Goal: Task Accomplishment & Management: Manage account settings

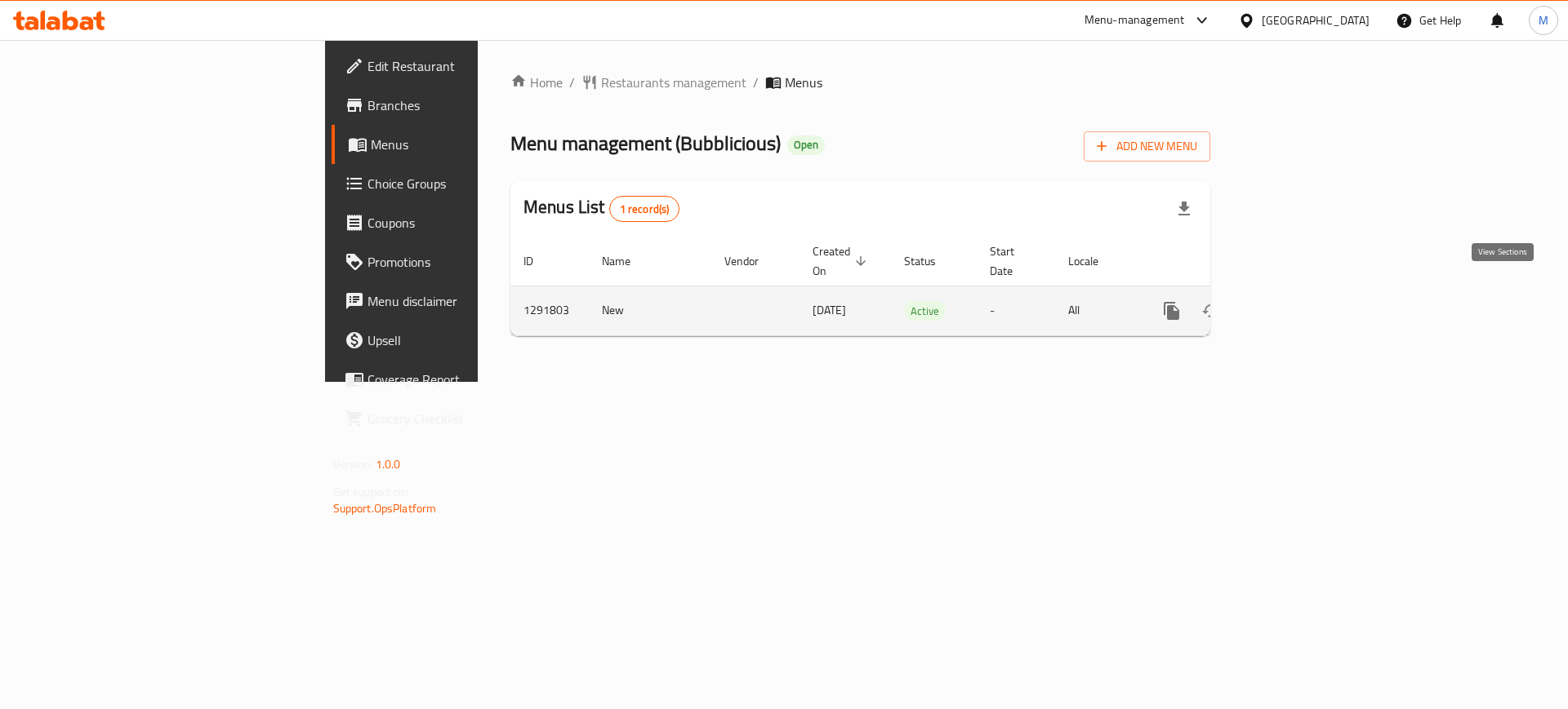
click at [1299, 301] on icon "enhanced table" at bounding box center [1289, 310] width 19 height 19
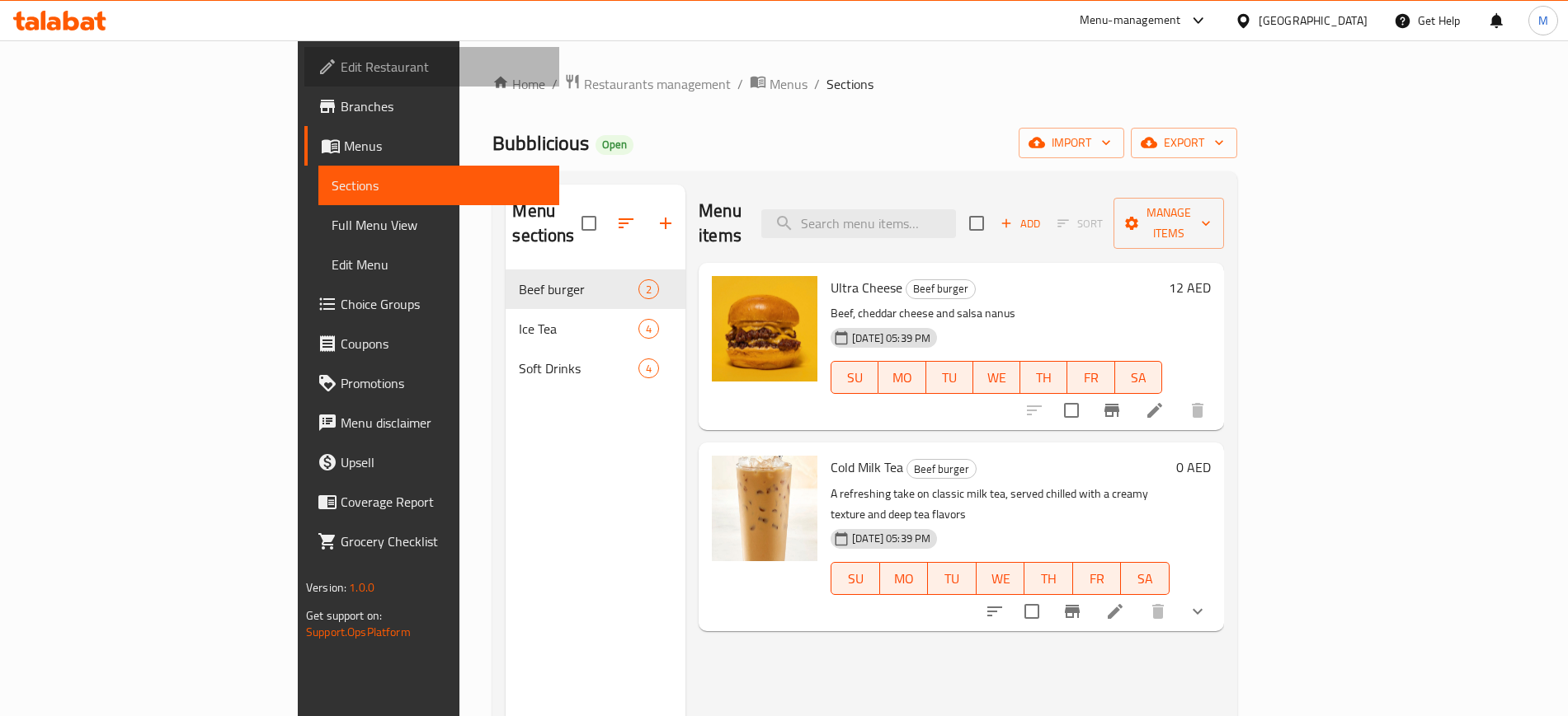
click at [304, 78] on link "Edit Restaurant" at bounding box center [431, 67] width 255 height 40
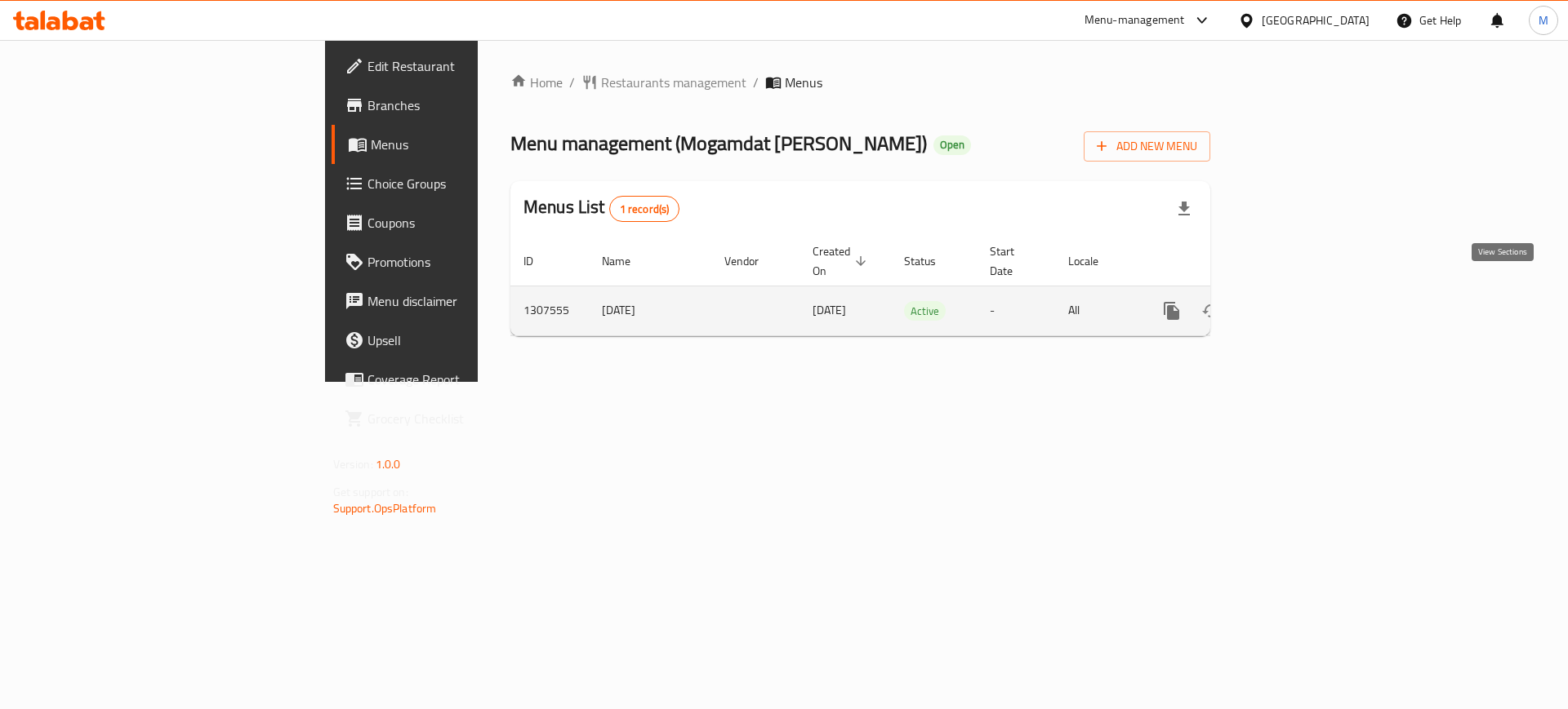
click at [1299, 301] on icon "enhanced table" at bounding box center [1289, 310] width 19 height 19
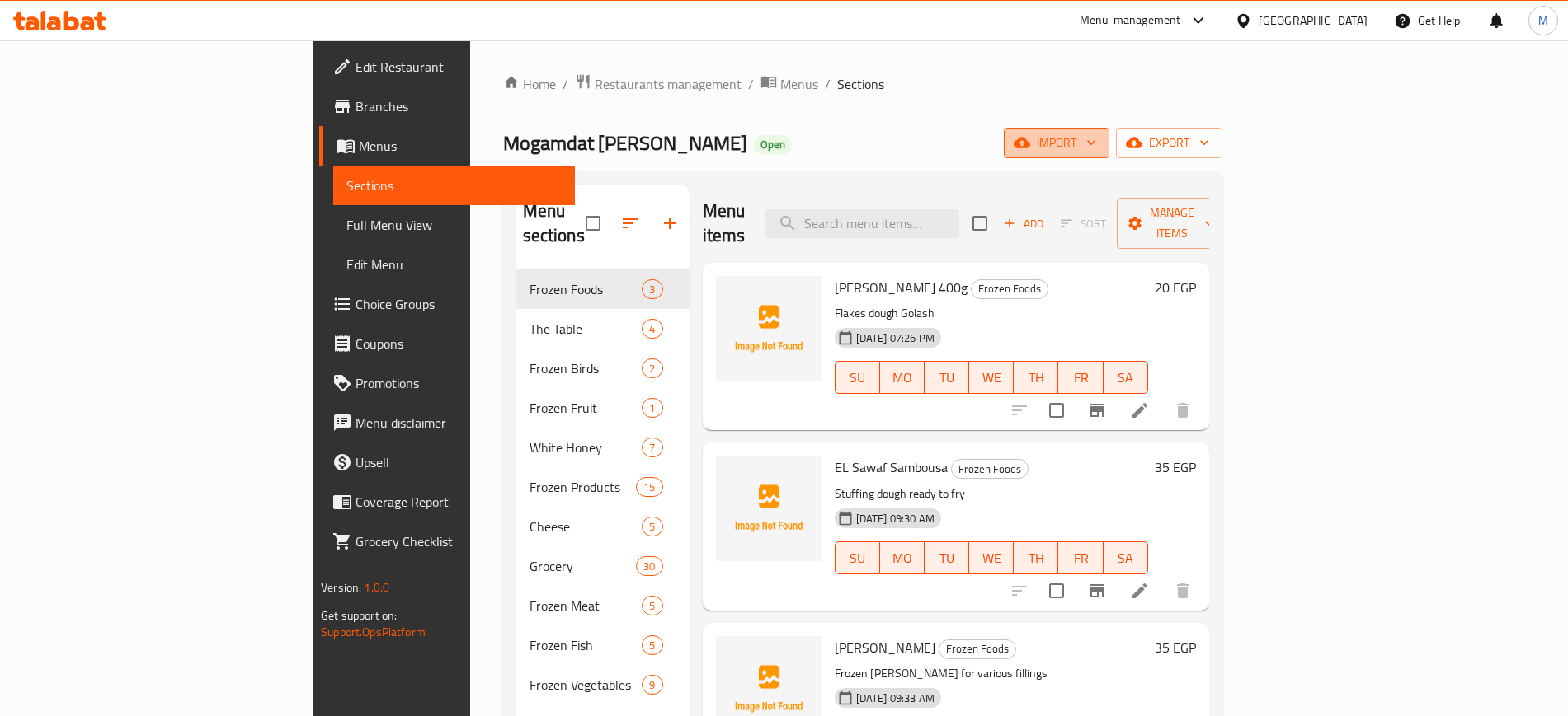
click at [1096, 150] on span "import" at bounding box center [1056, 143] width 79 height 20
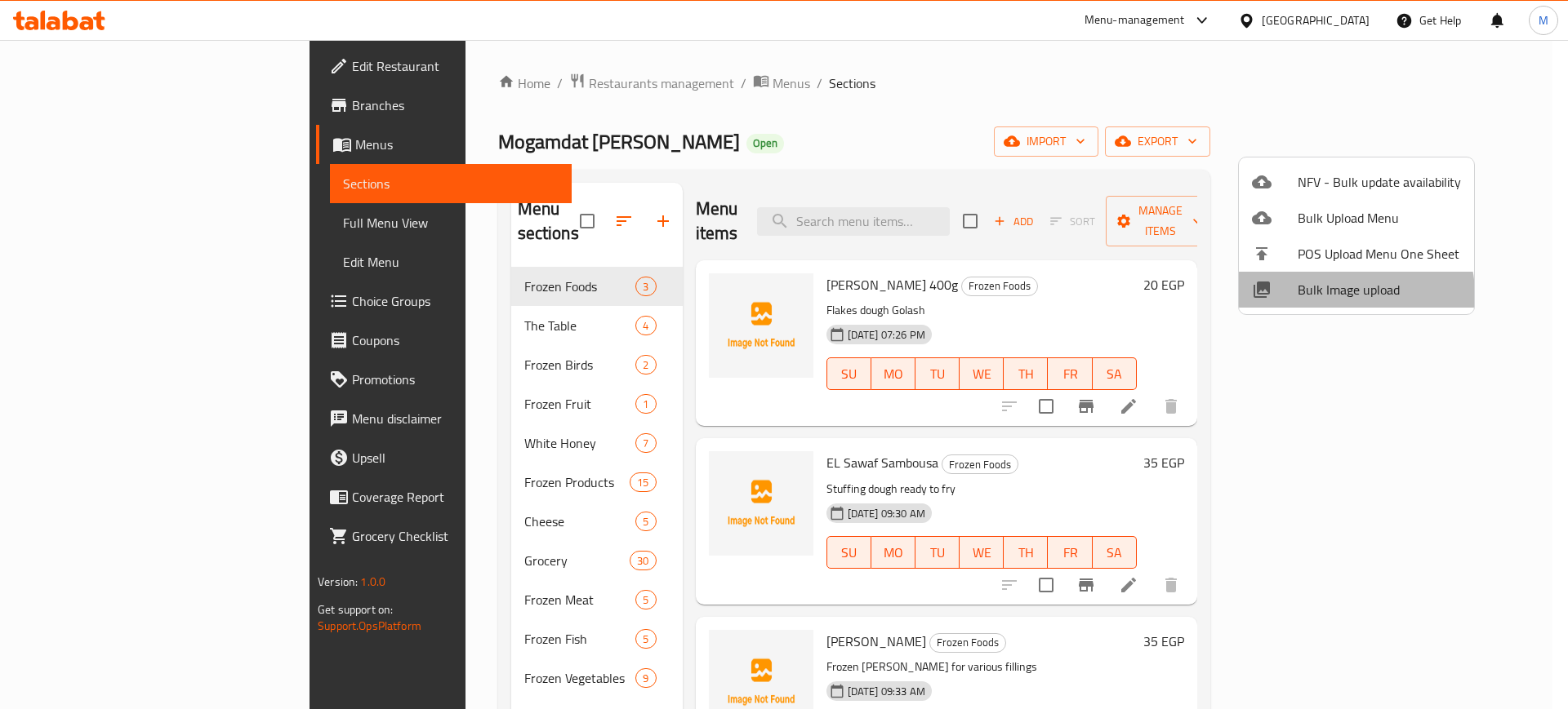
click at [1350, 294] on span "Bulk Image upload" at bounding box center [1379, 289] width 164 height 19
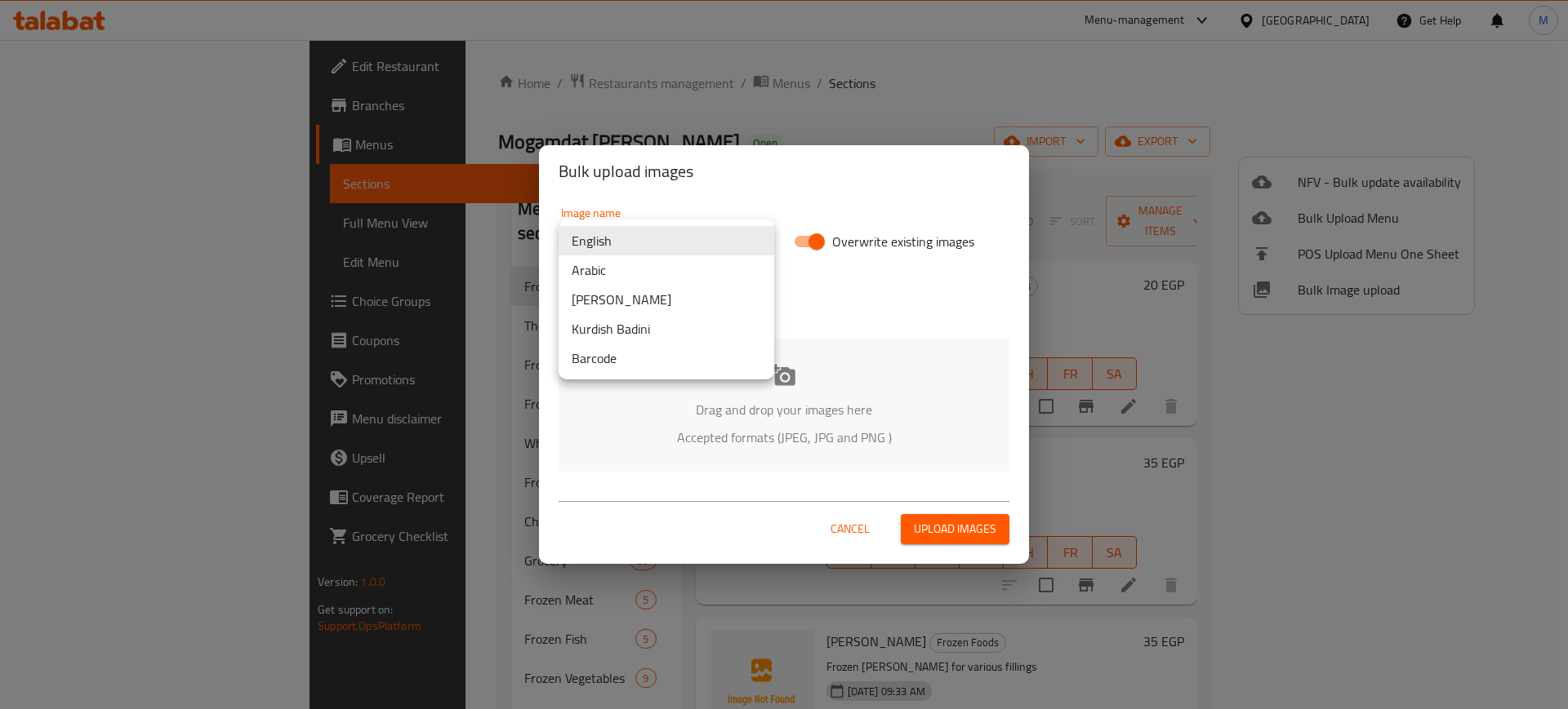
click at [661, 241] on body "​ Menu-management Egypt Get Help M Edit Restaurant Branches Menus Sections Full…" at bounding box center [784, 375] width 1568 height 670
click at [619, 263] on li "Arabic" at bounding box center [666, 270] width 216 height 29
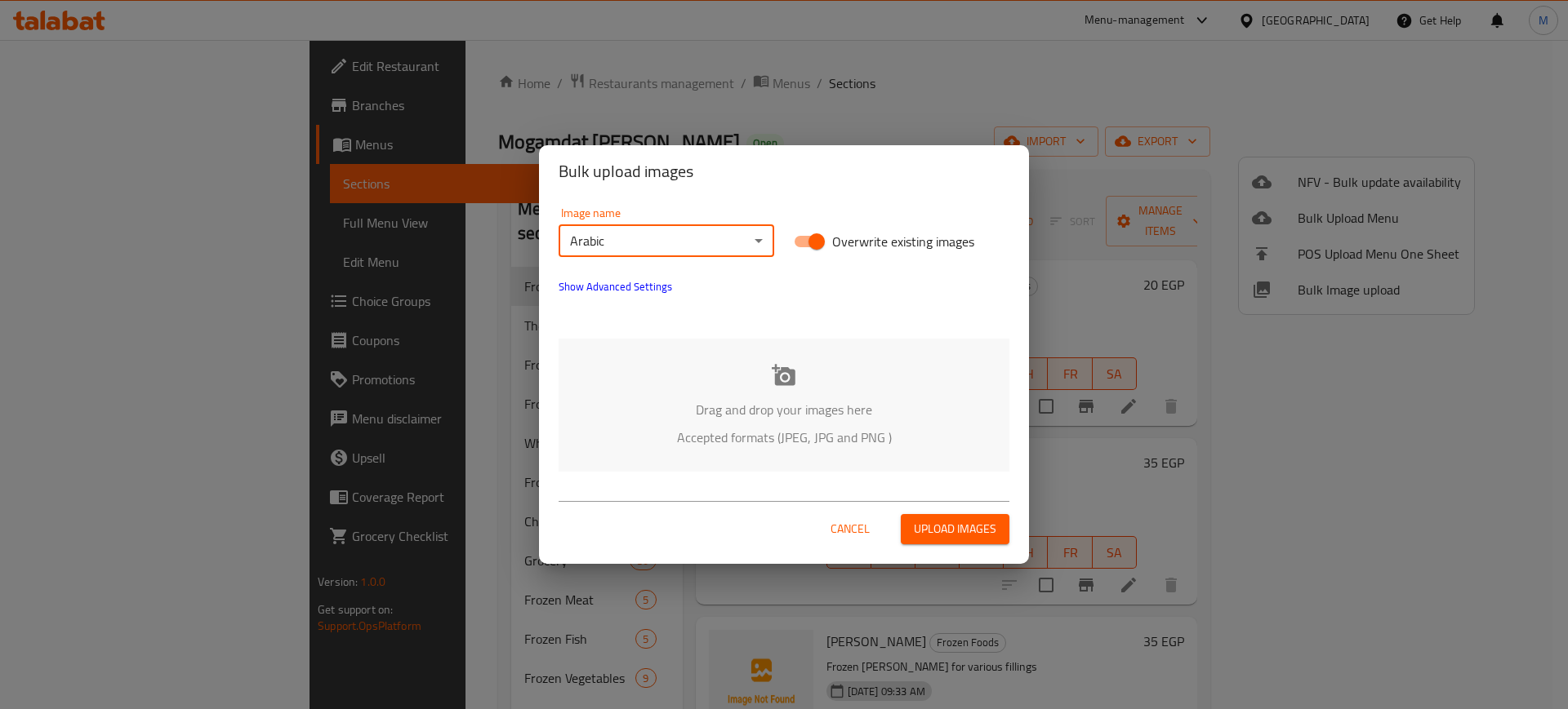
click at [701, 382] on div "Drag and drop your images here Accepted formats (JPEG, JPG and PNG )" at bounding box center [784, 405] width 451 height 133
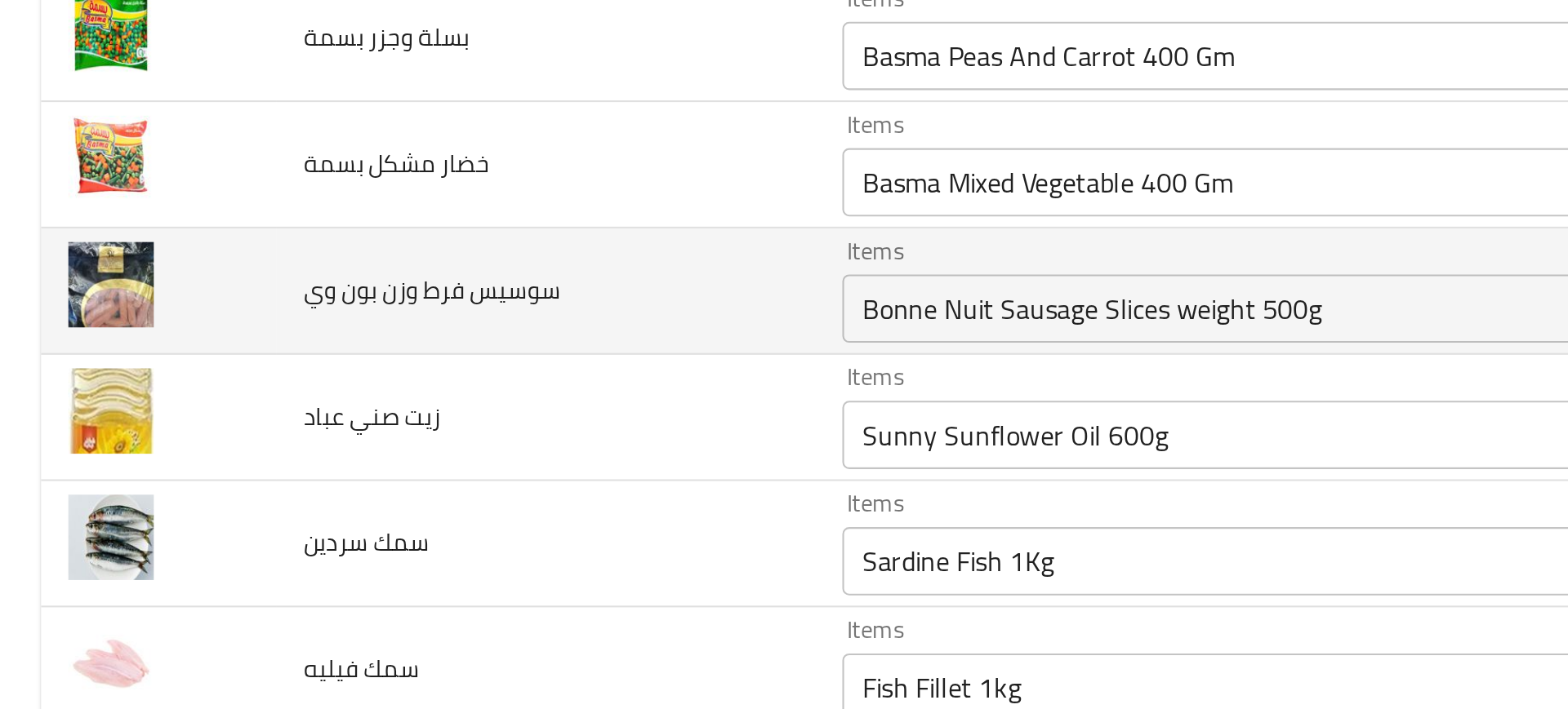
scroll to position [1072, 0]
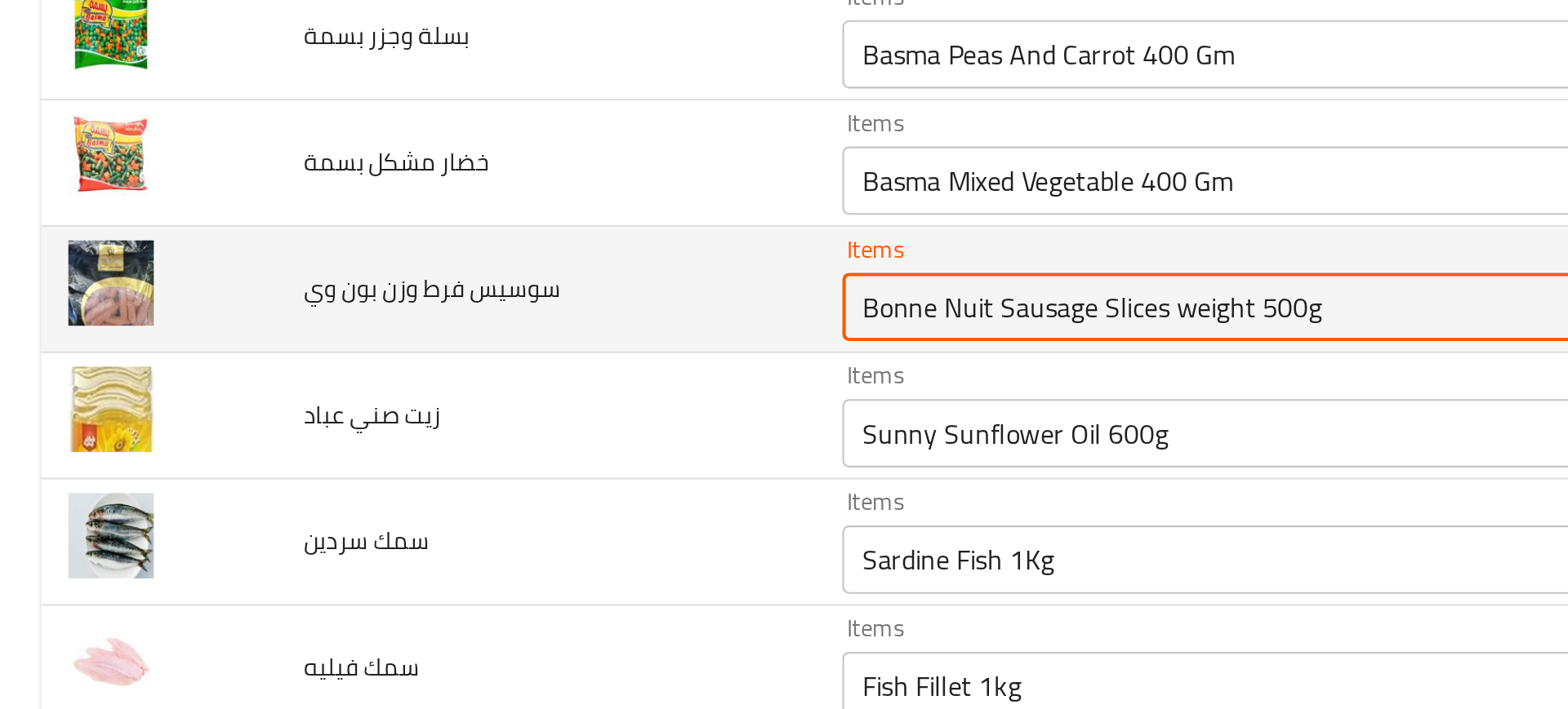
drag, startPoint x: 434, startPoint y: 366, endPoint x: 688, endPoint y: 363, distance: 254.0
click at [688, 363] on وي "Bonne Nuit Sausage Slices weight 500g" at bounding box center [605, 364] width 396 height 23
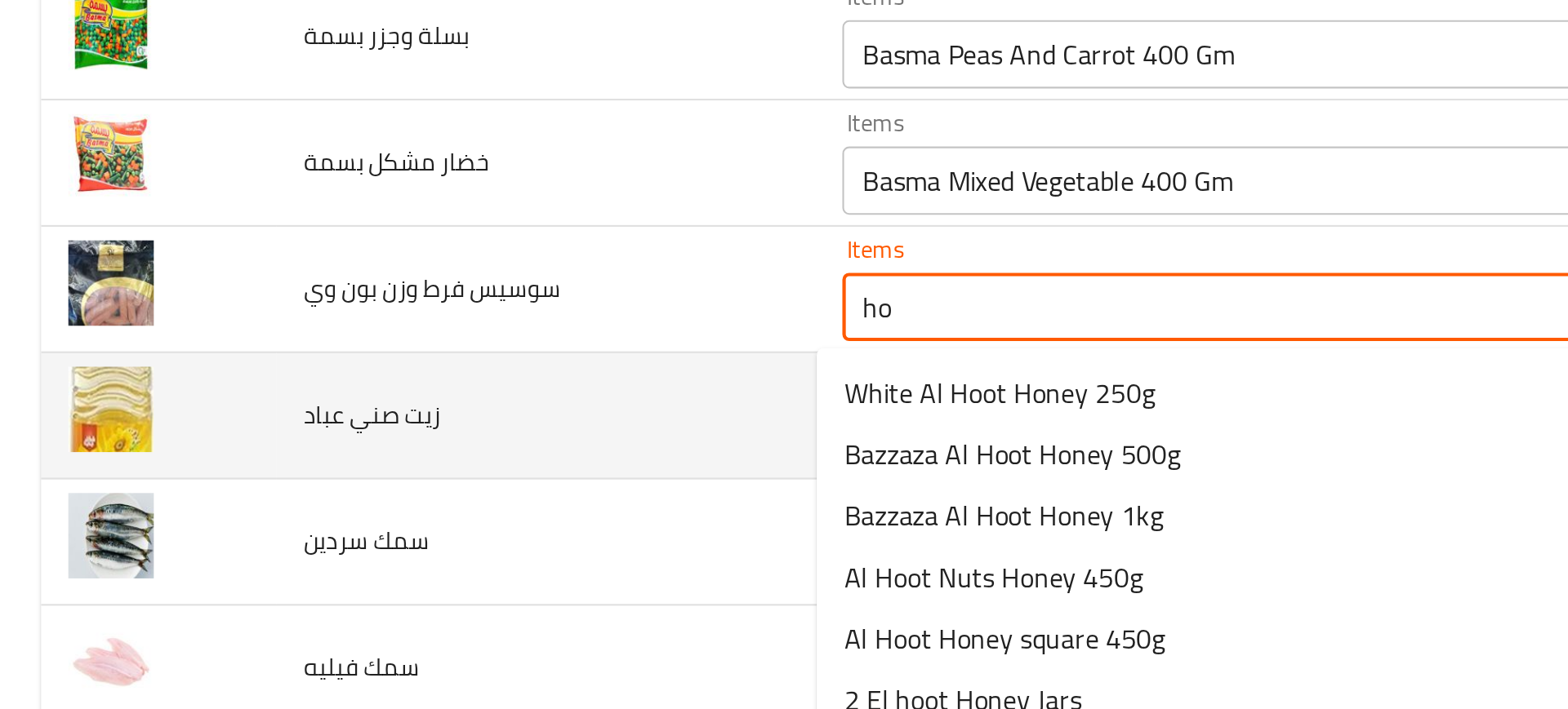
type وي "h"
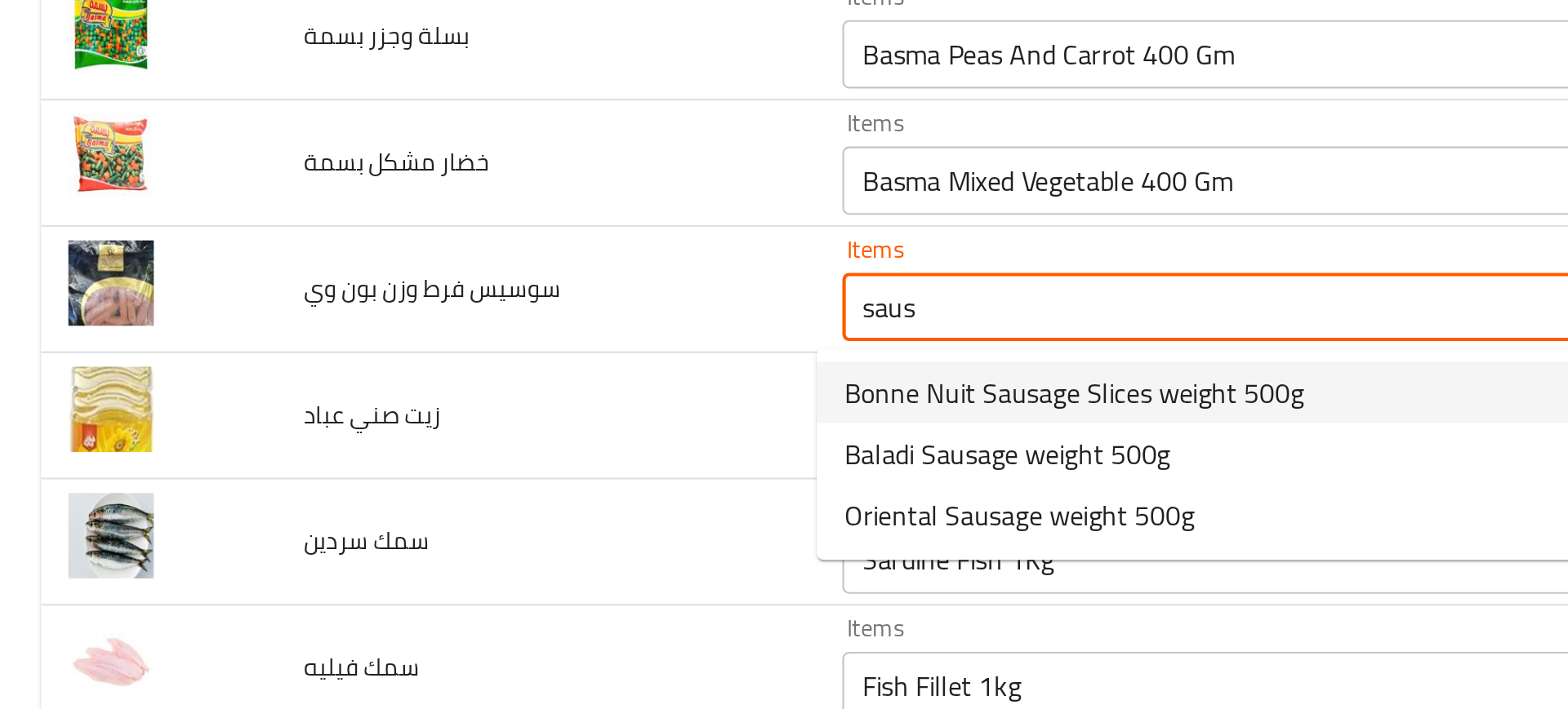
click at [468, 407] on span "Bonne Nuit Sausage Slices weight 500g" at bounding box center [513, 404] width 220 height 19
type وي "Bonne Nuit Sausage Slices weight 500g"
type وي-ar "سوسيس فرط وزن 500 جرام بون وي"
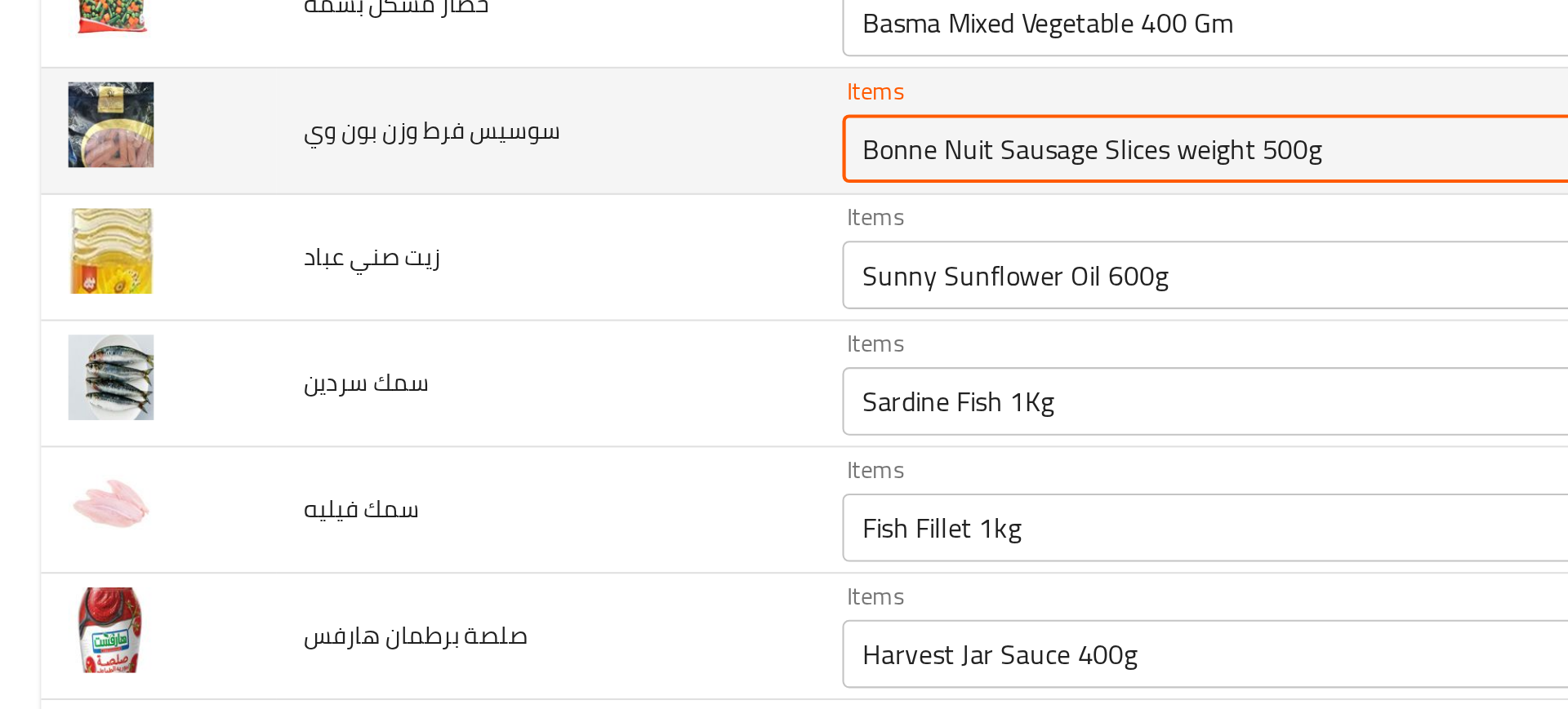
scroll to position [1151, 0]
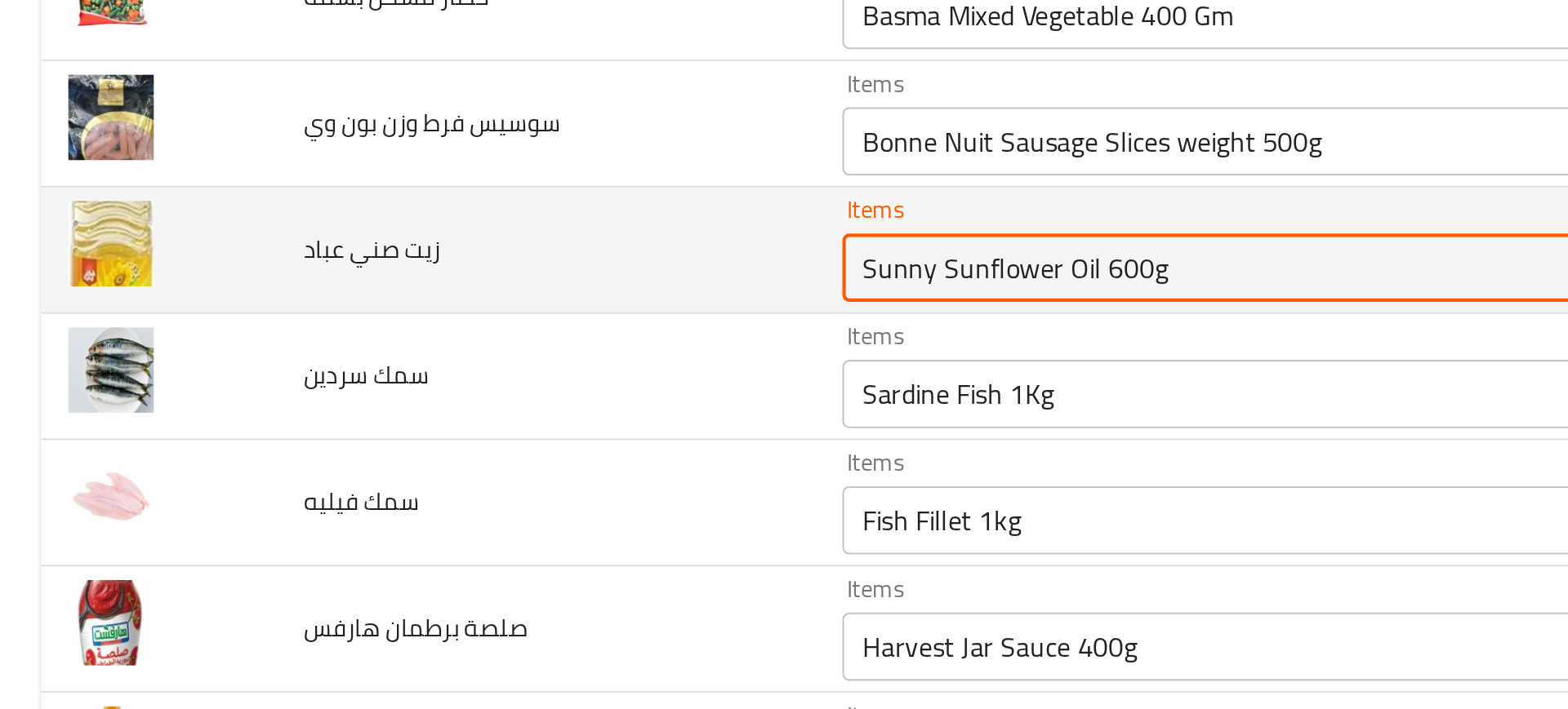
click at [412, 354] on عباد "Sunny Sunflower Oil 600g" at bounding box center [605, 345] width 396 height 23
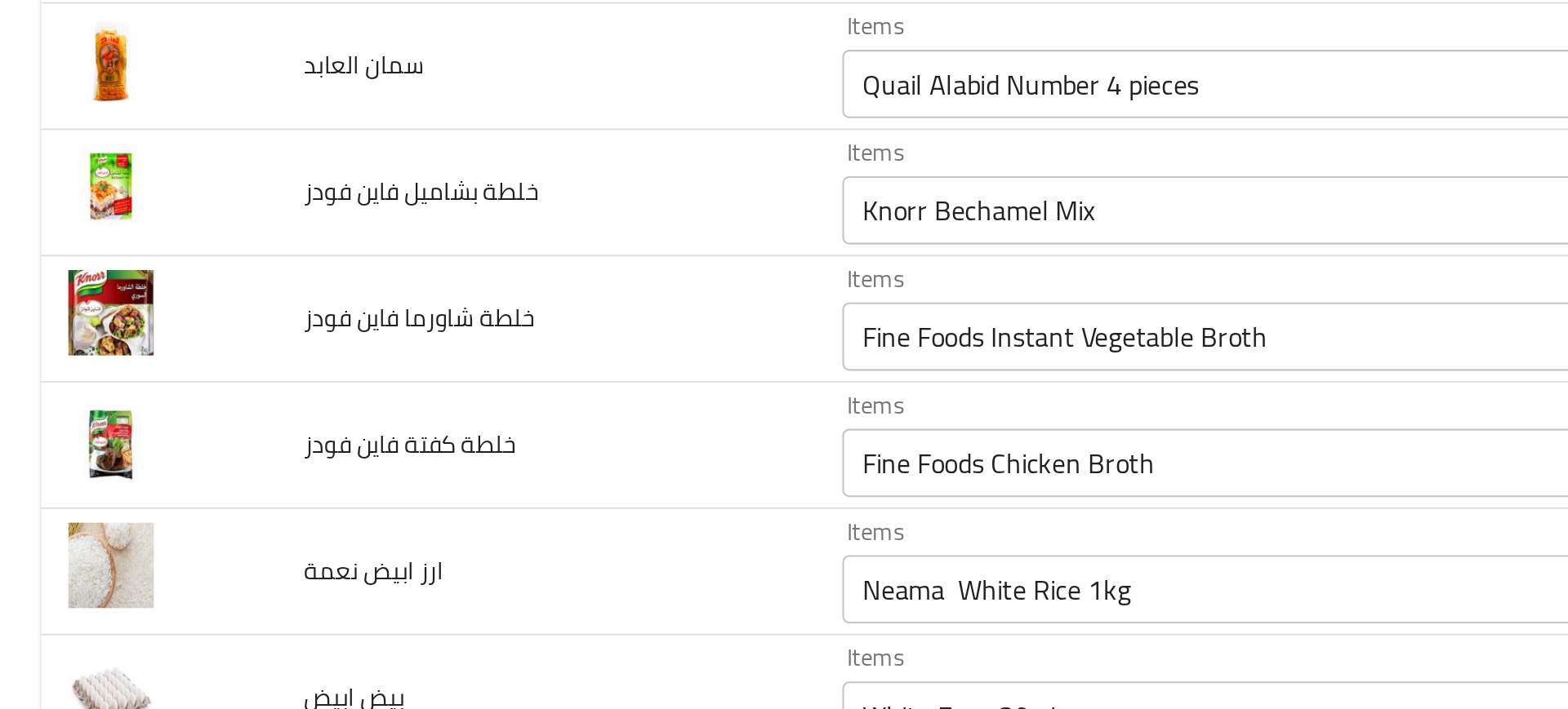
scroll to position [2326, 0]
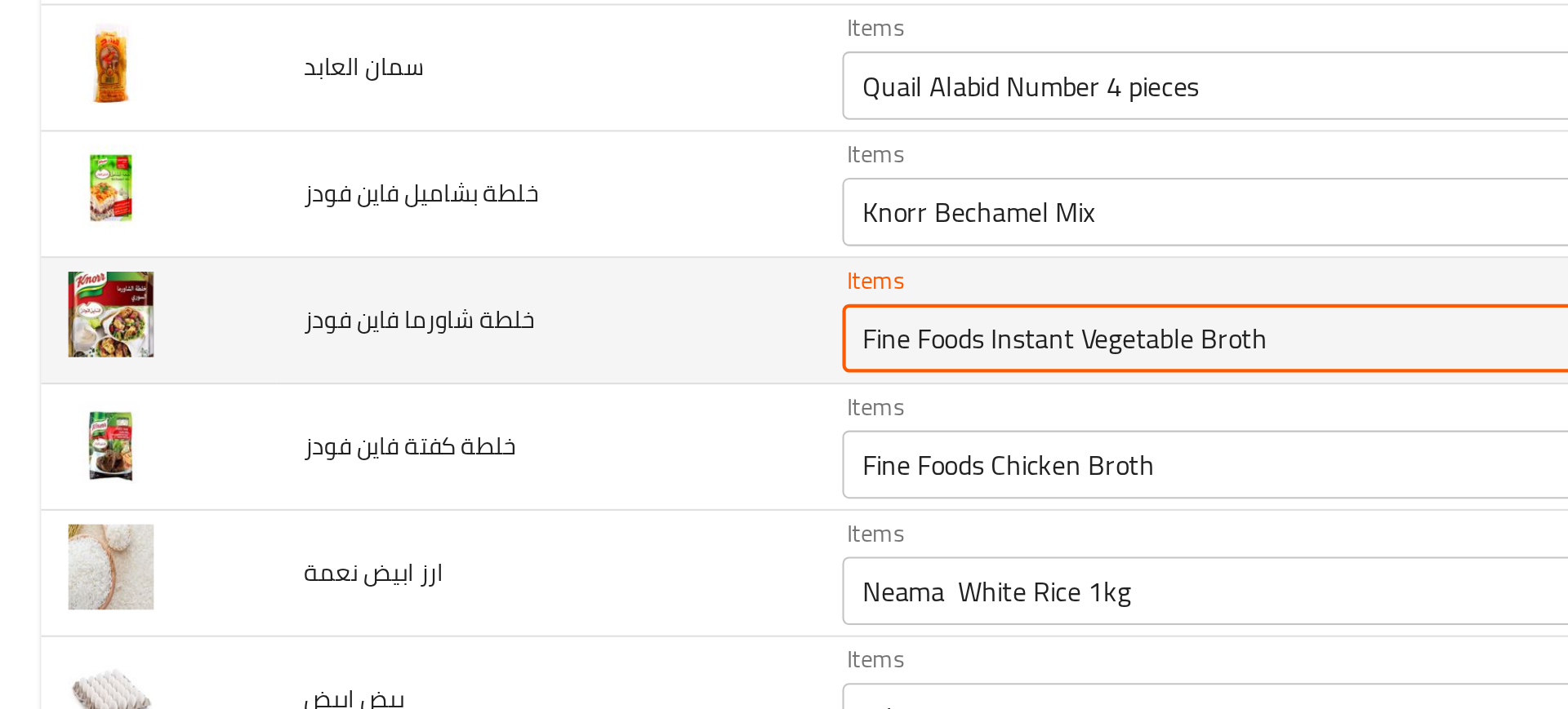
drag, startPoint x: 459, startPoint y: 374, endPoint x: 695, endPoint y: 360, distance: 236.4
click at [695, 360] on div "Items Fine Foods Instant Vegetable Broth Items" at bounding box center [629, 370] width 454 height 50
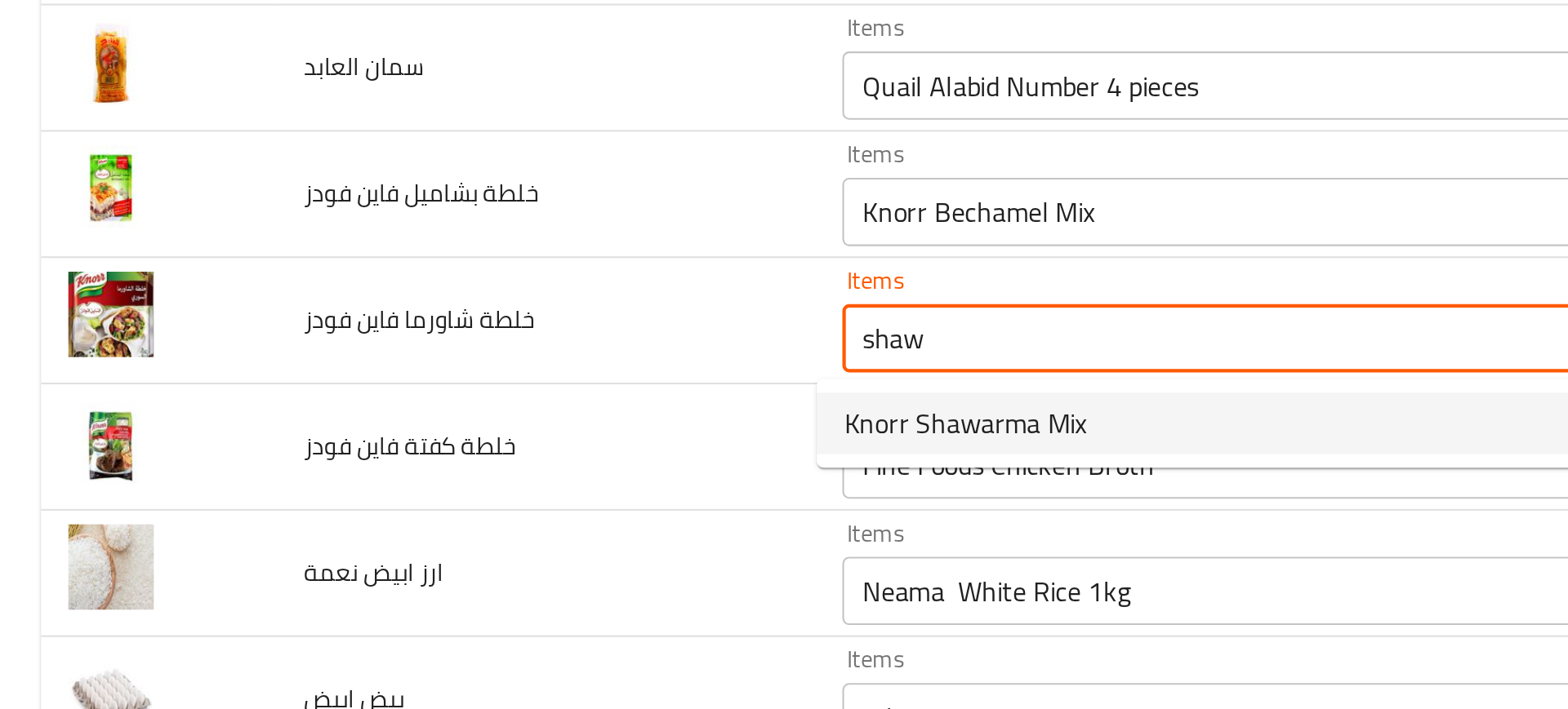
click at [446, 413] on span "Knorr Shawarma Mix" at bounding box center [461, 419] width 116 height 19
type فودز "Knorr Shawarma Mix"
type فودز-ar "خلطة شاورما كنور"
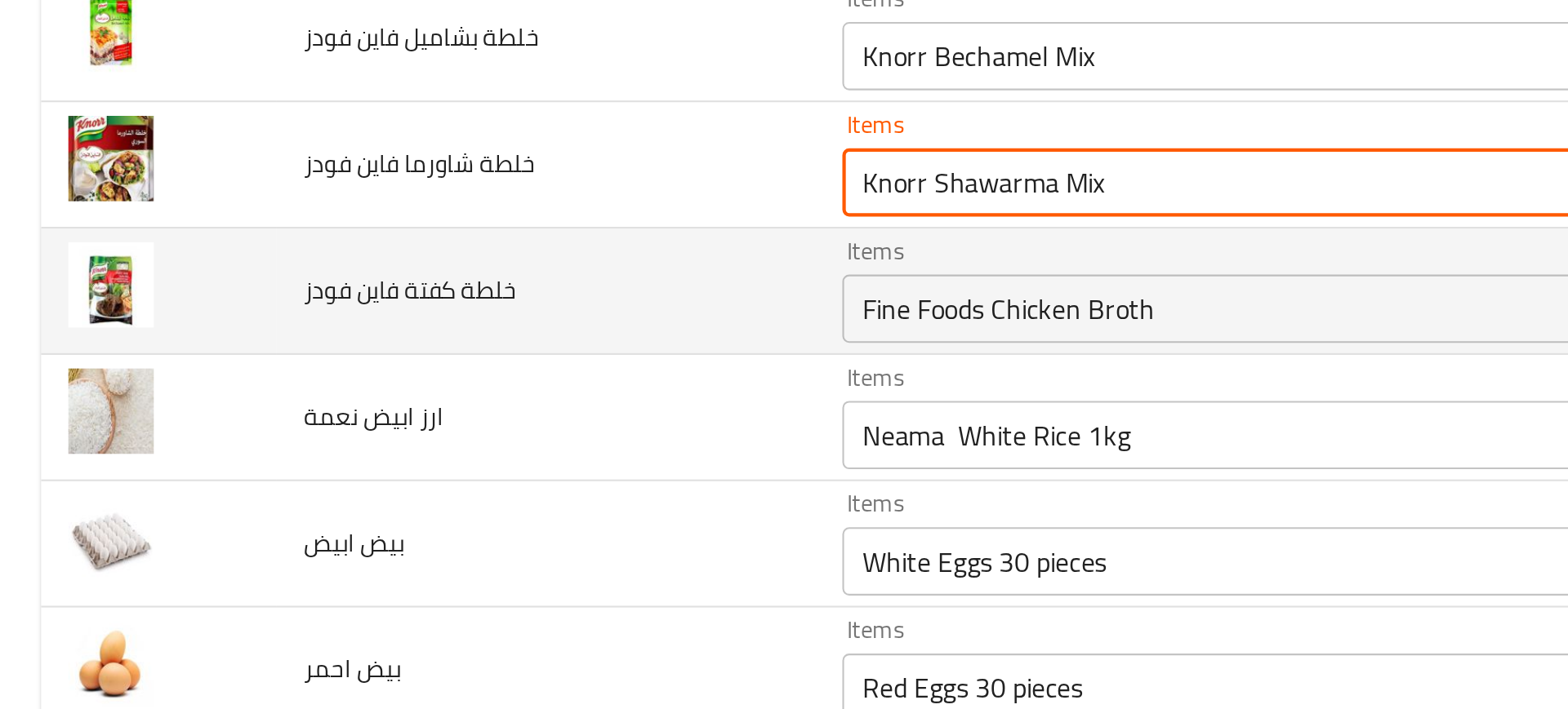
scroll to position [2407, 0]
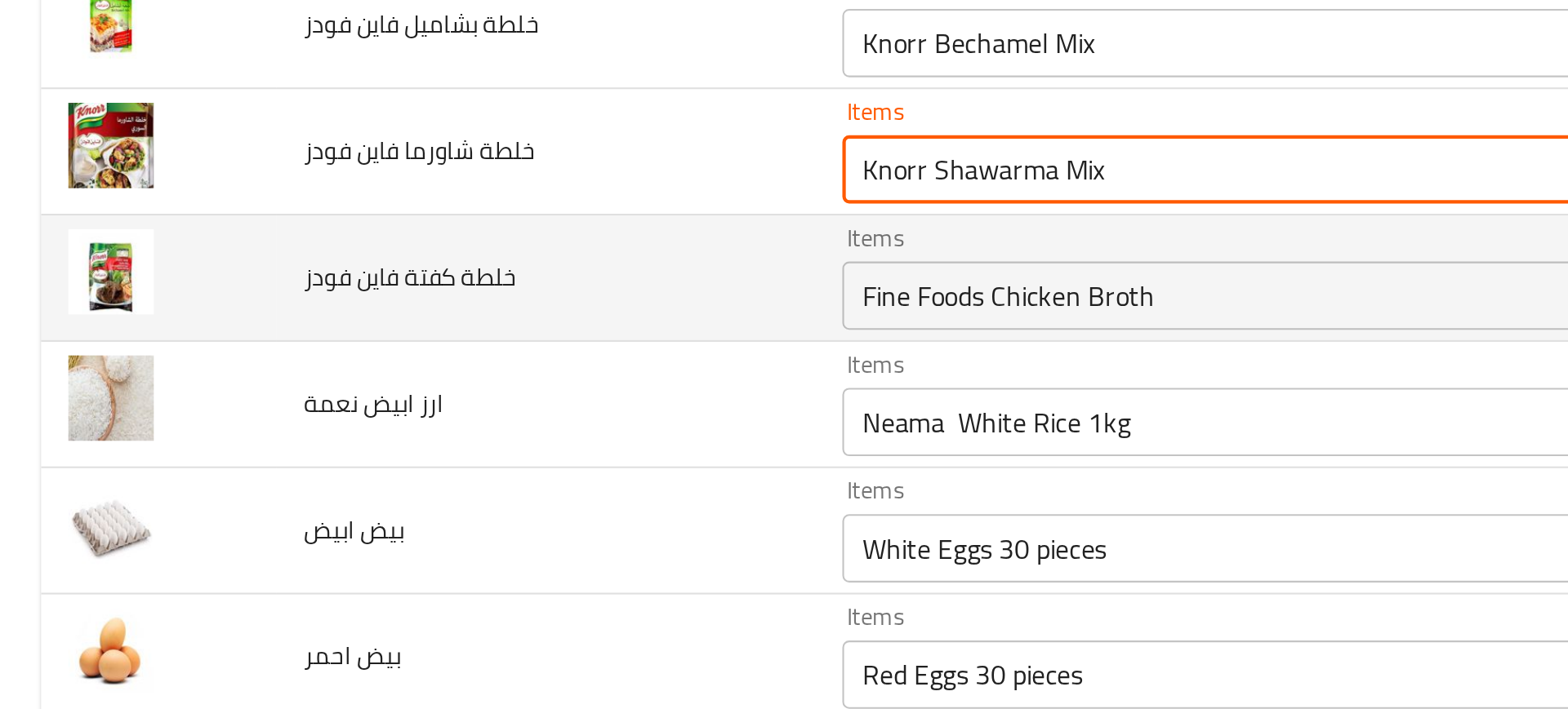
type فودز "Knorr Shawarma Mix"
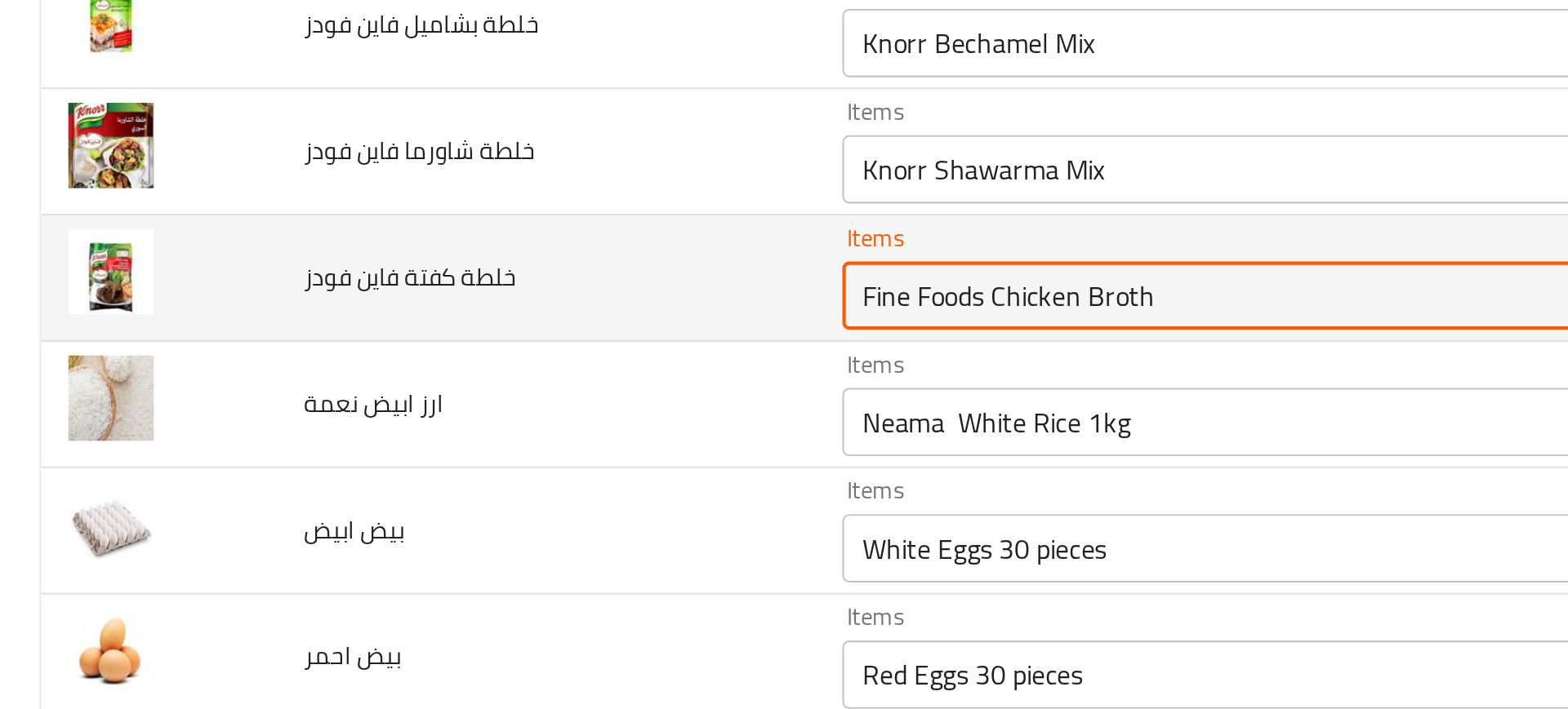
click at [424, 357] on فودز "Fine Foods Chicken Broth" at bounding box center [605, 358] width 396 height 23
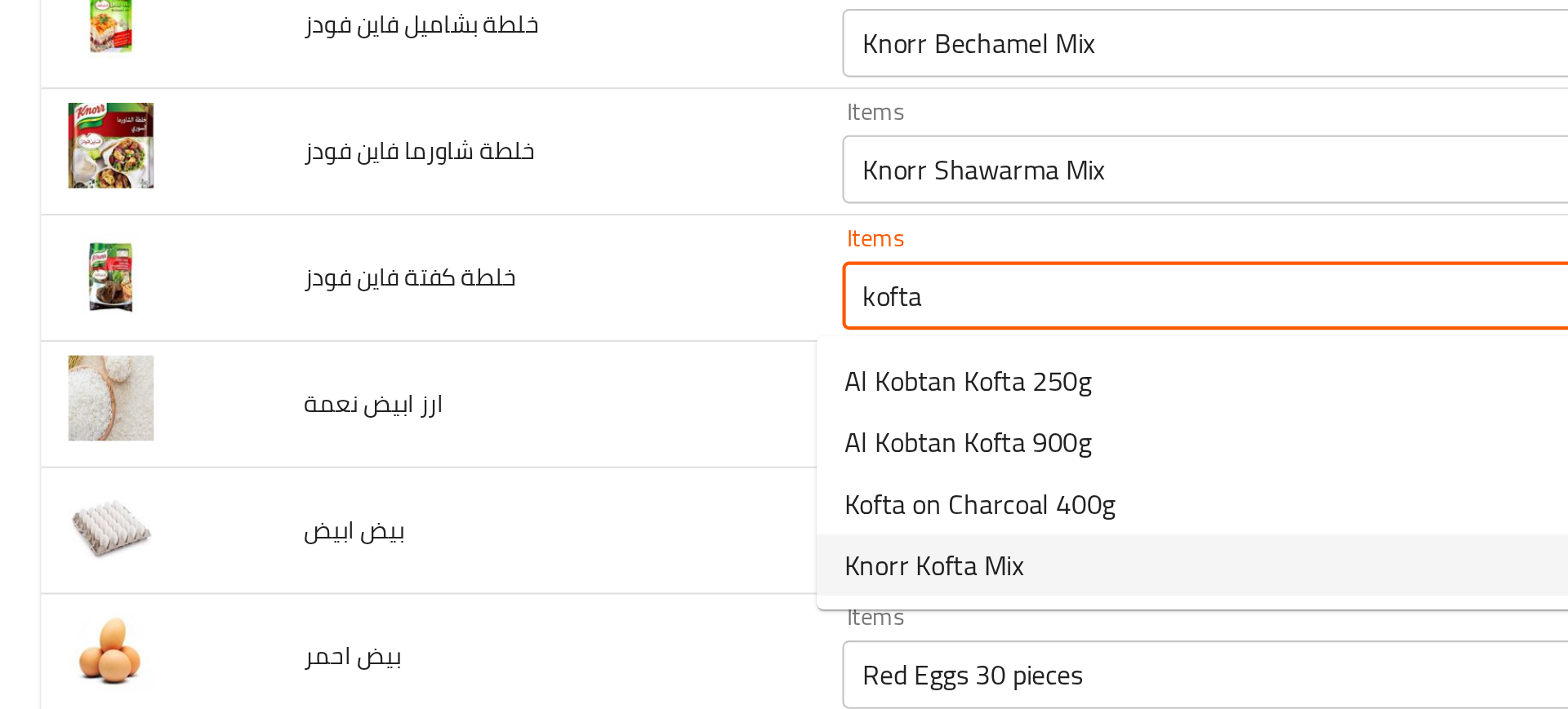
click at [451, 486] on span "Knorr Kofta Mix" at bounding box center [446, 487] width 85 height 19
type فودز "Knorr Kofta Mix"
type فودز-ar "خلطة كفتة كنور"
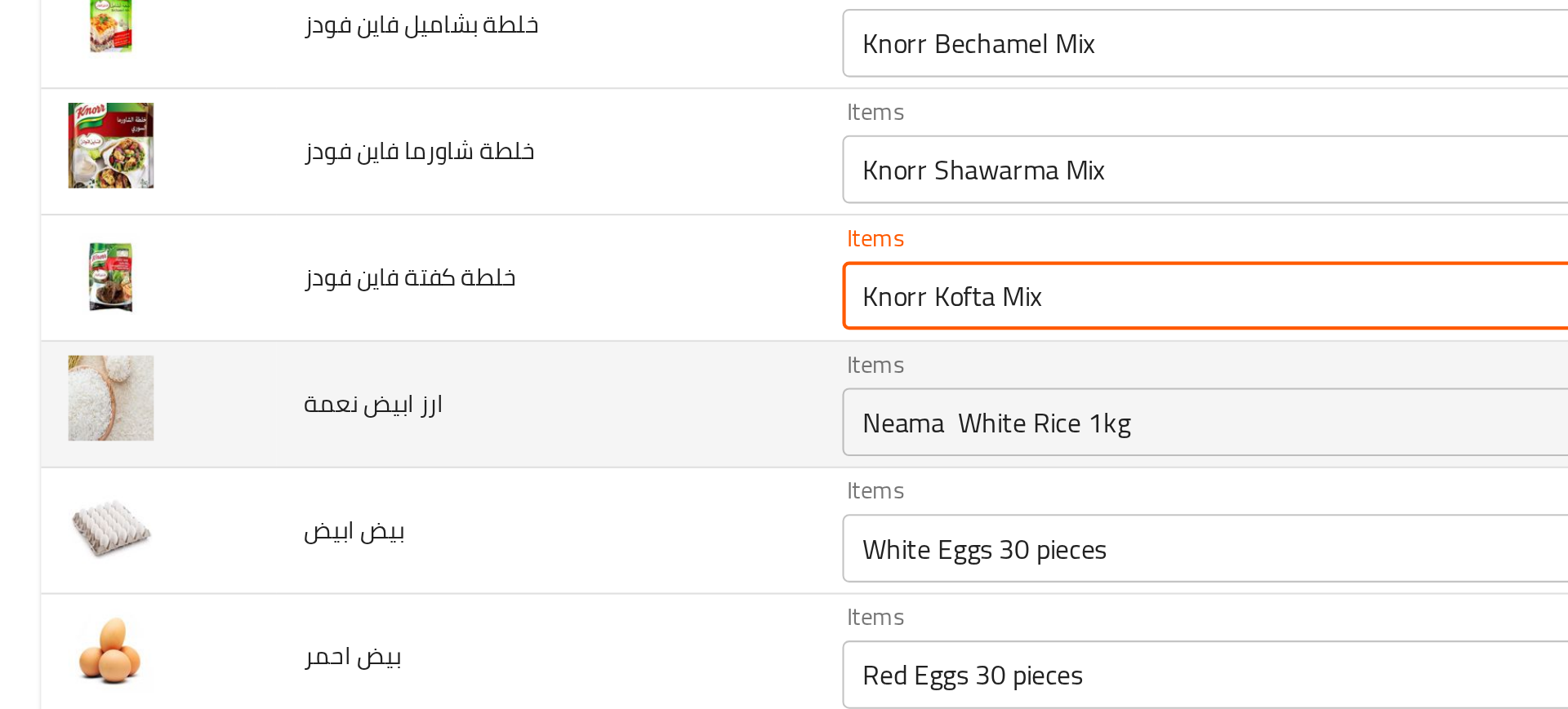
type فودز "Knorr Kofta Mix"
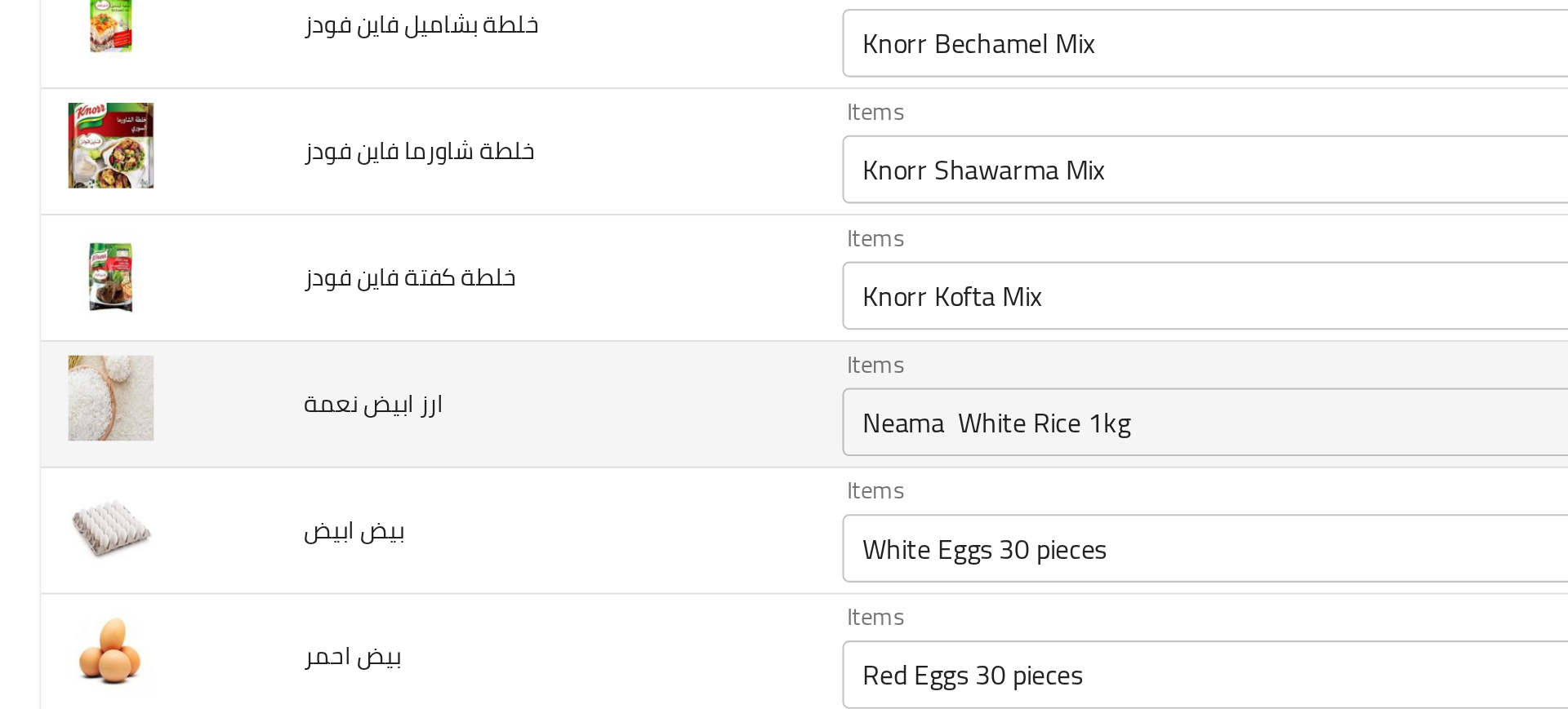
click at [321, 385] on td "ارز ابيض نعمة" at bounding box center [261, 411] width 257 height 61
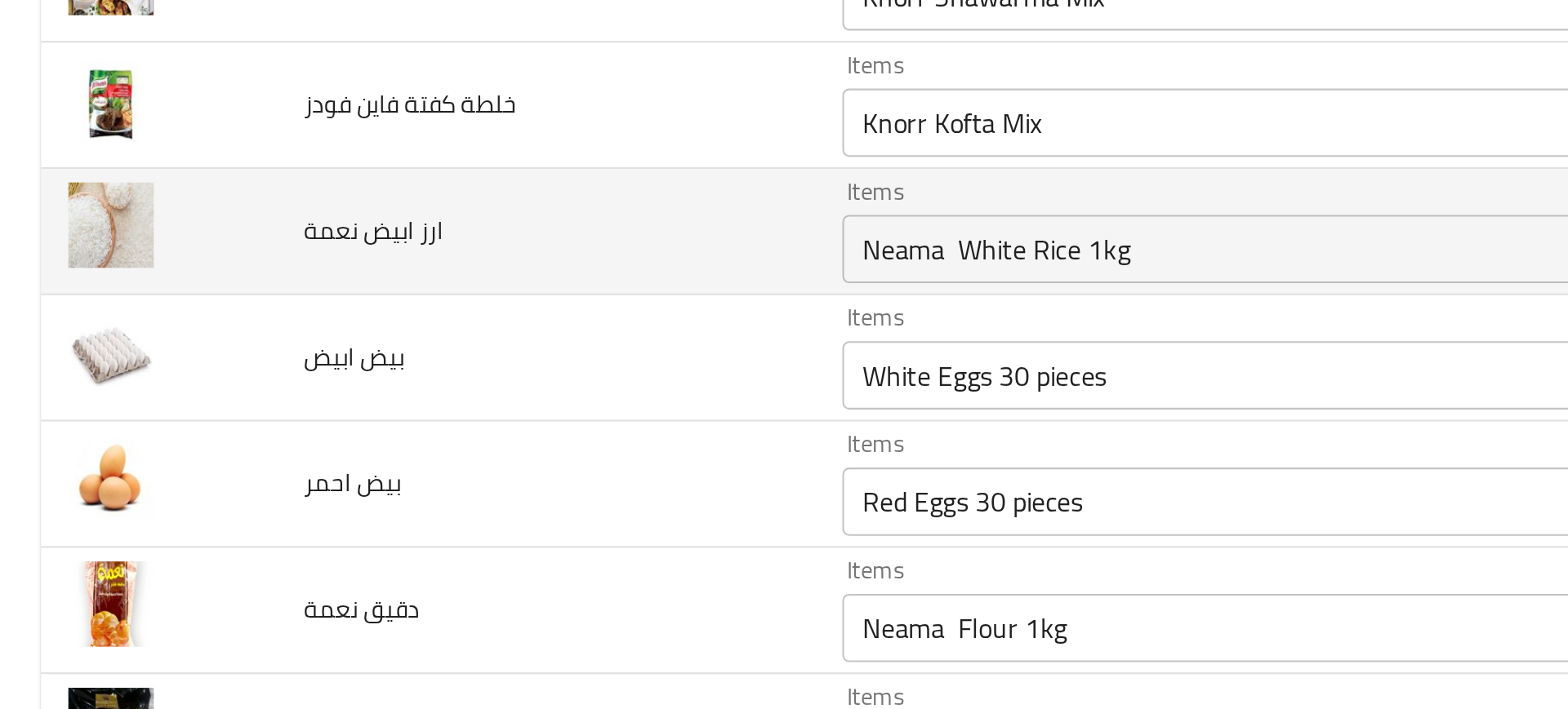
scroll to position [2488, 0]
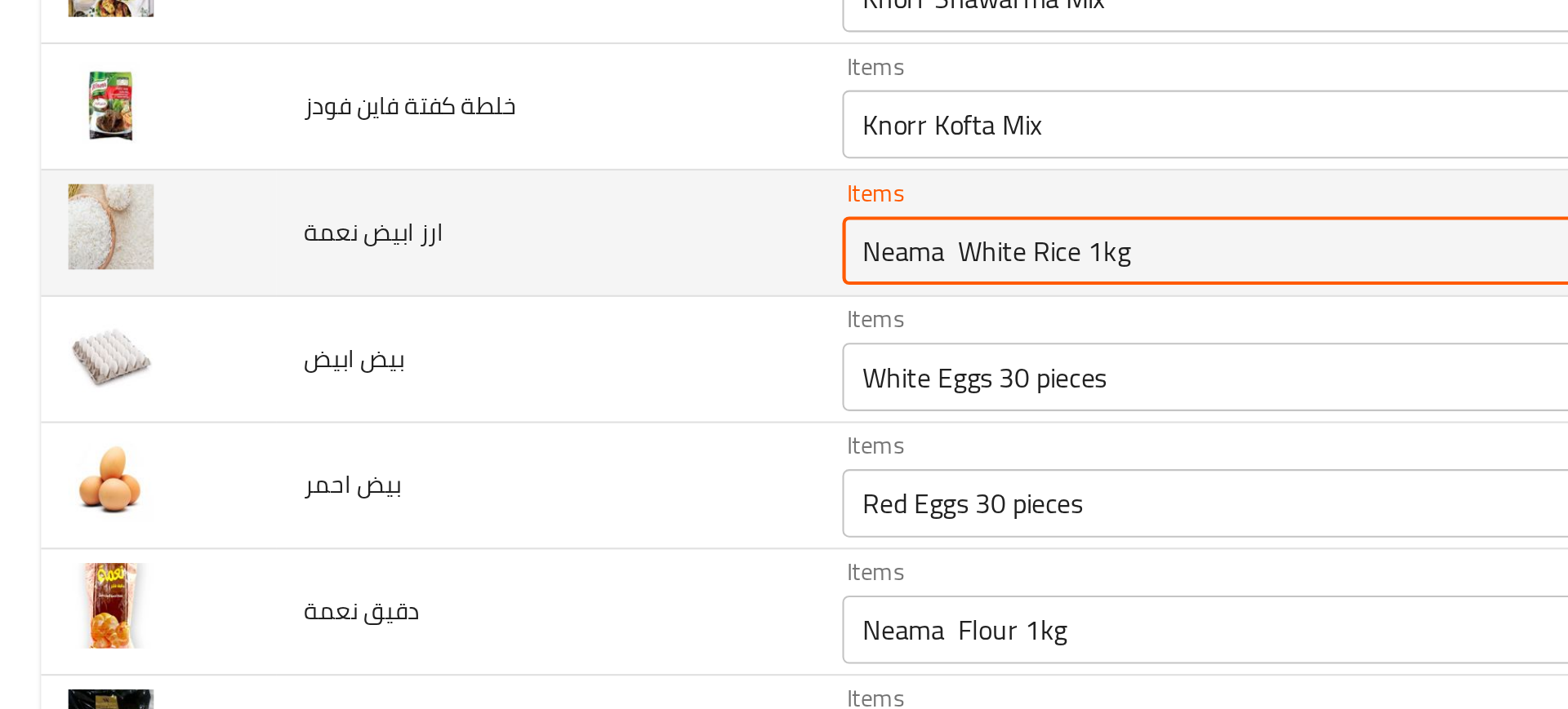
click at [408, 340] on نعمة "Neama White Rice 1kg" at bounding box center [605, 337] width 396 height 23
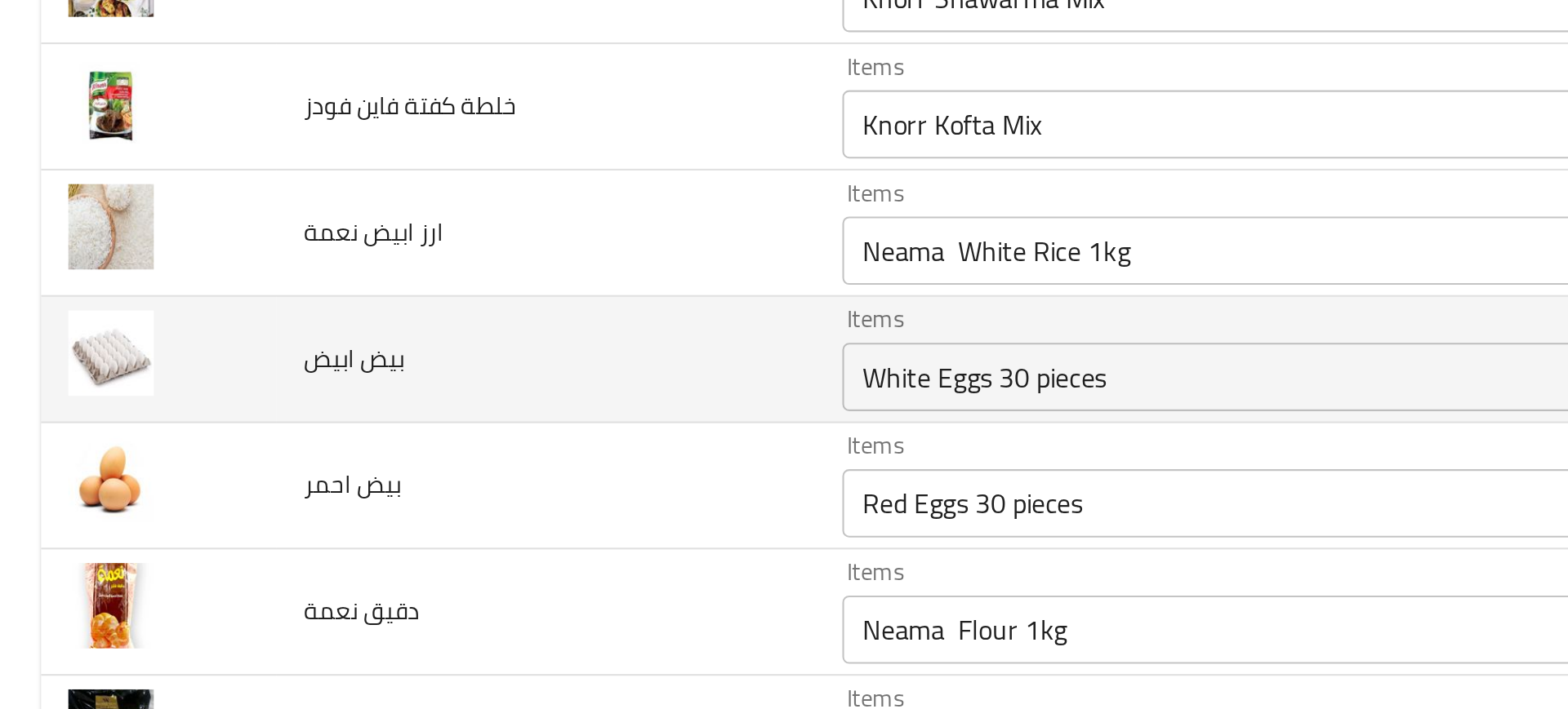
click at [327, 359] on td "بيض ابيض" at bounding box center [261, 389] width 257 height 61
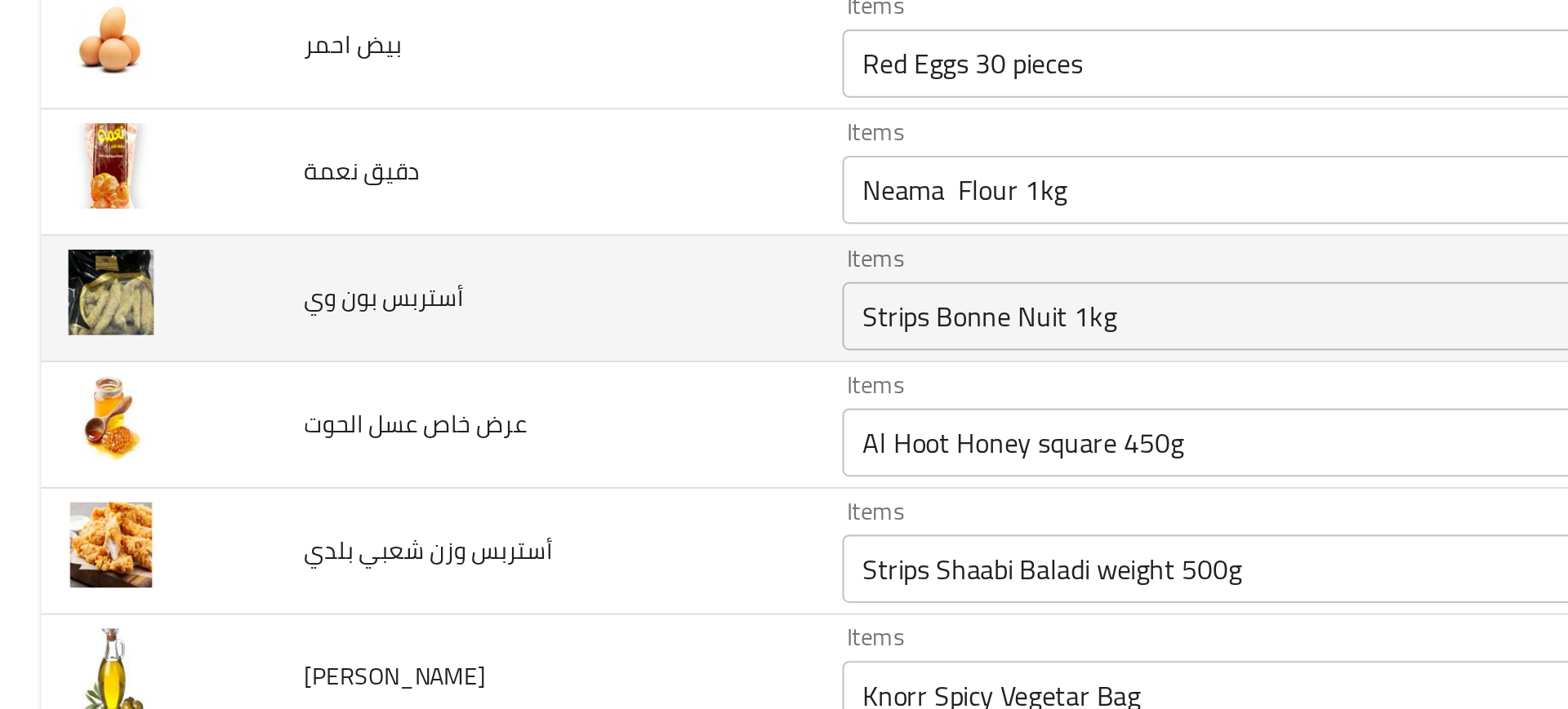
scroll to position [0, 0]
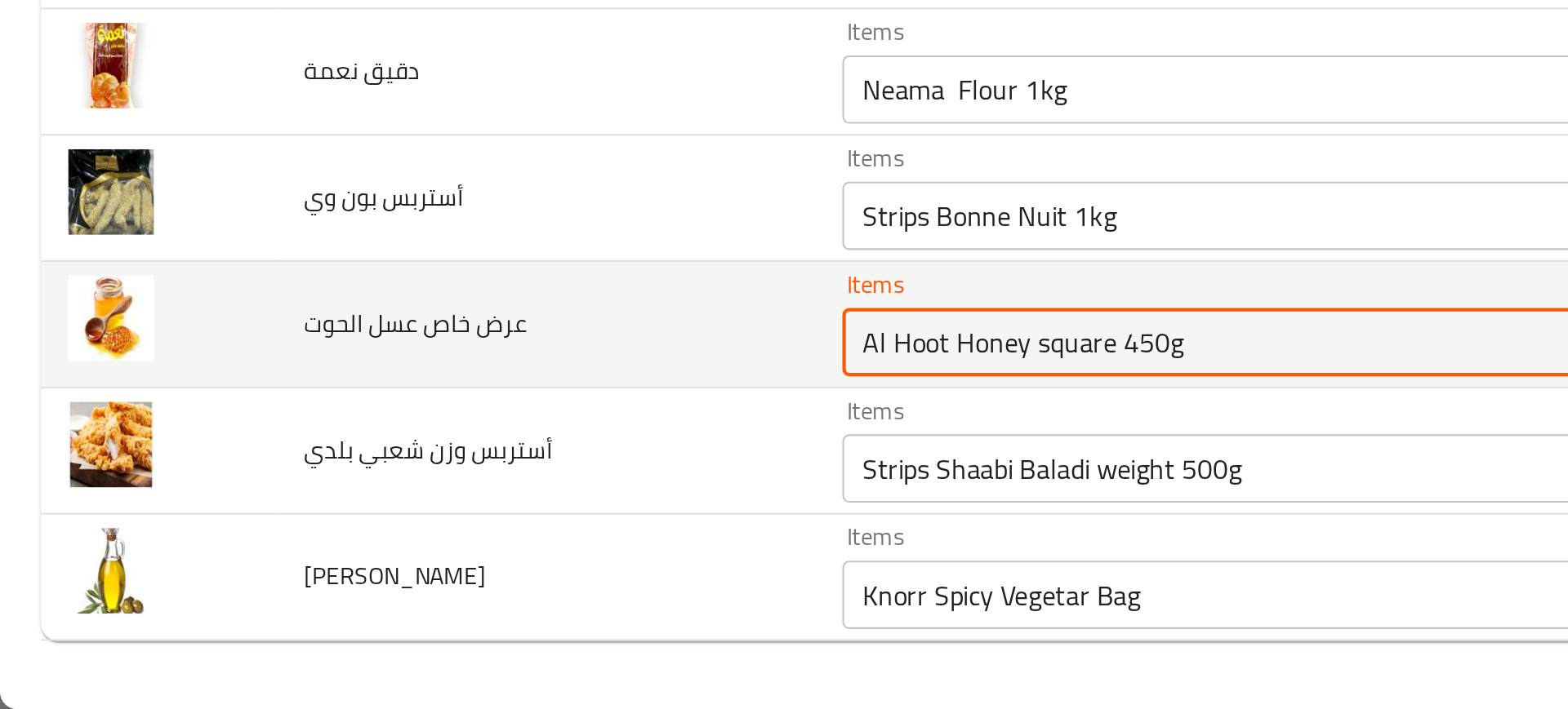
click at [467, 535] on الحوت "Al Hoot Honey square 450g" at bounding box center [605, 534] width 396 height 23
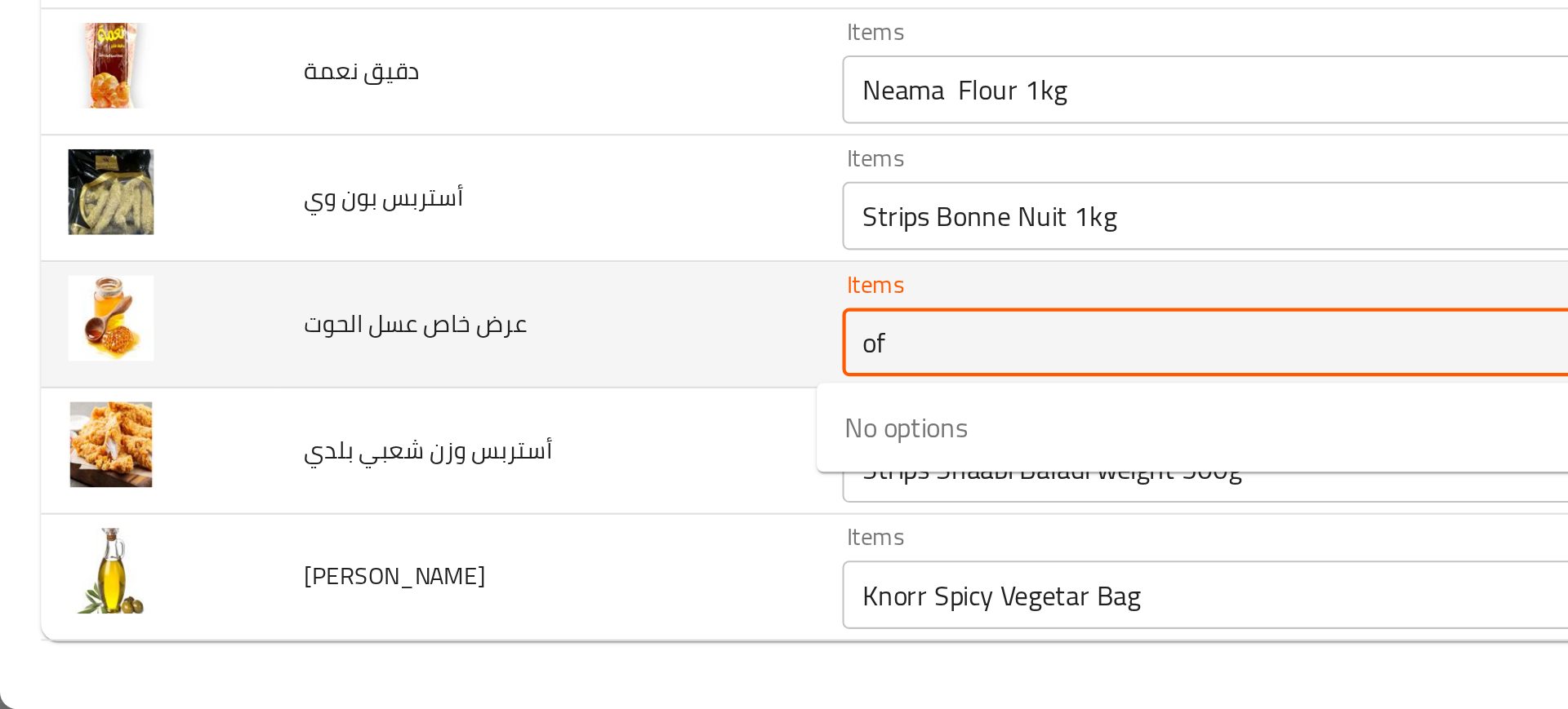
type الحوت "o"
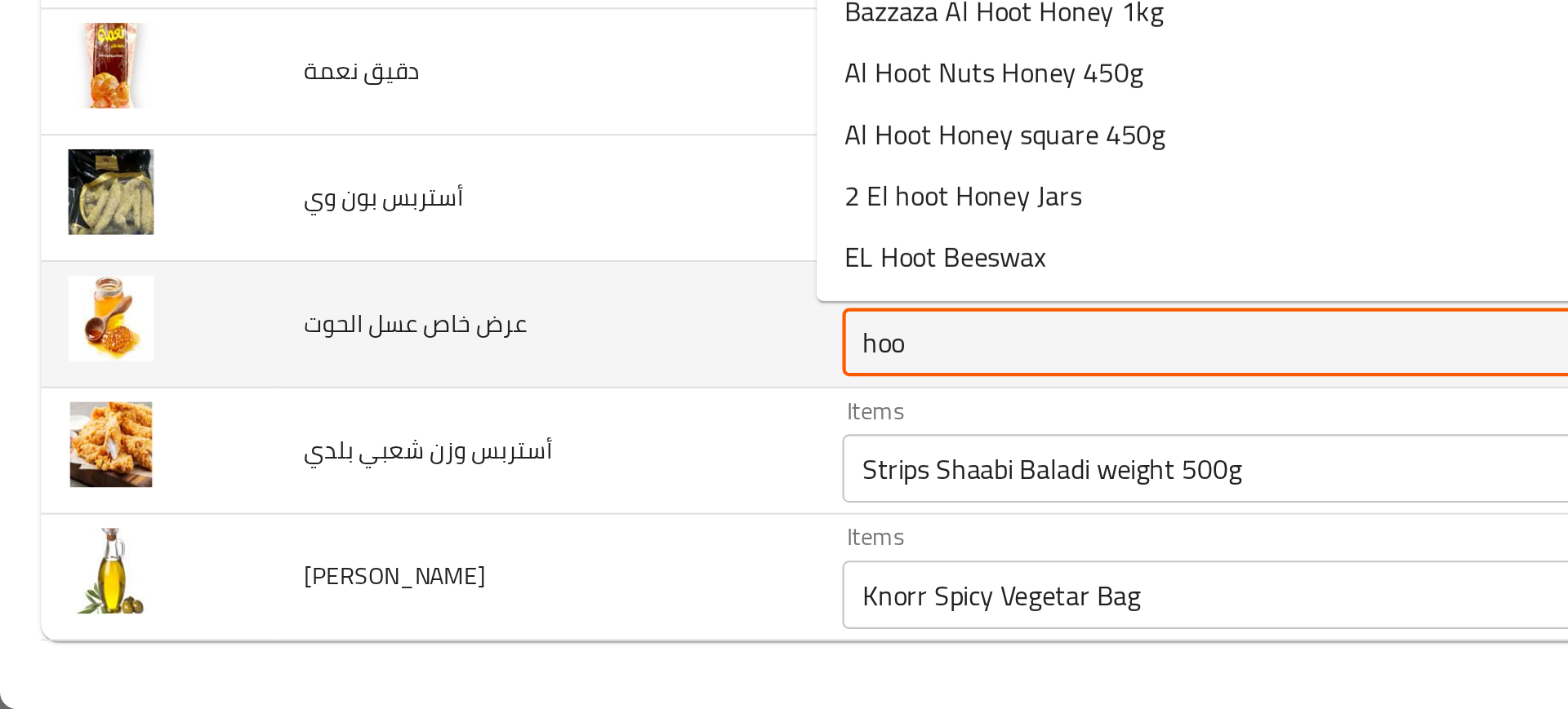
type الحوت "hoot"
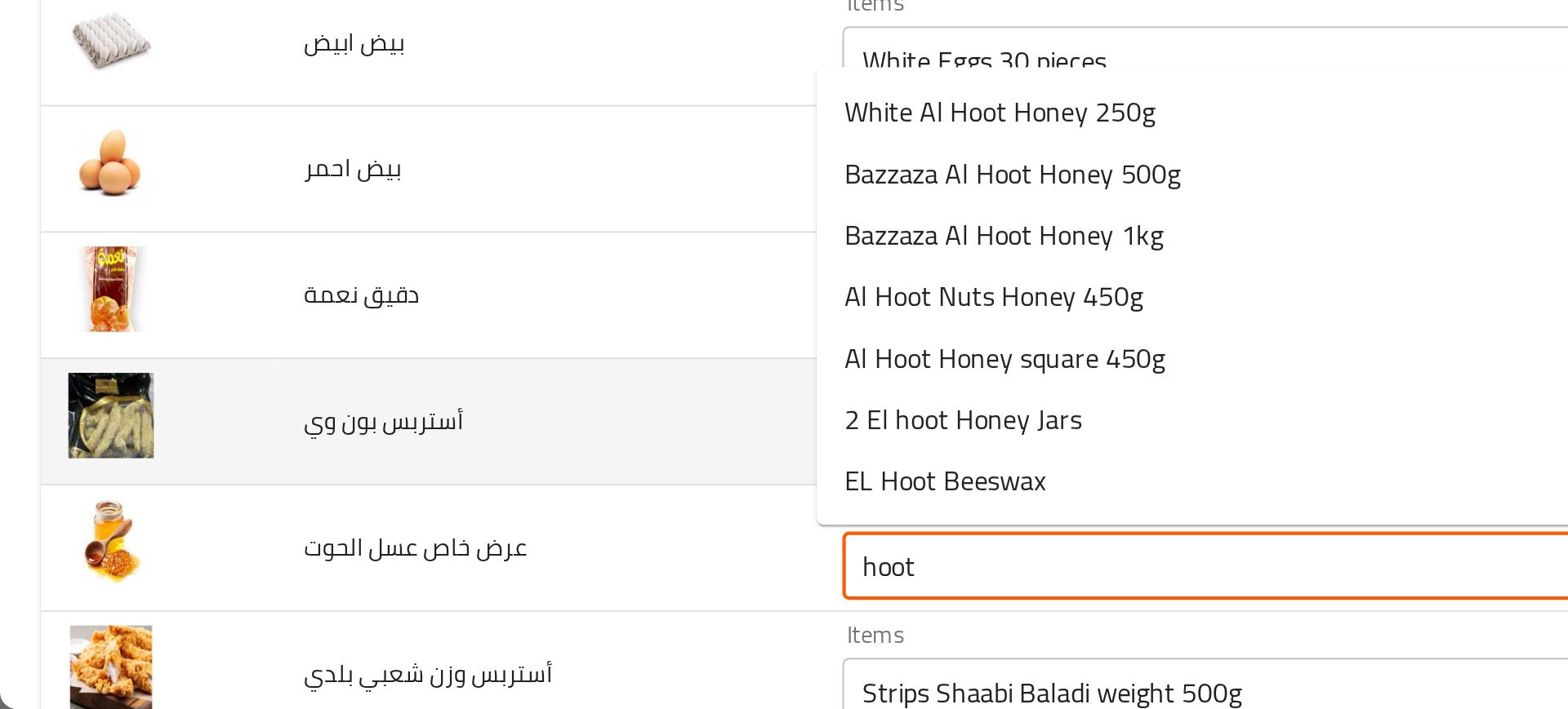
scroll to position [2482, 0]
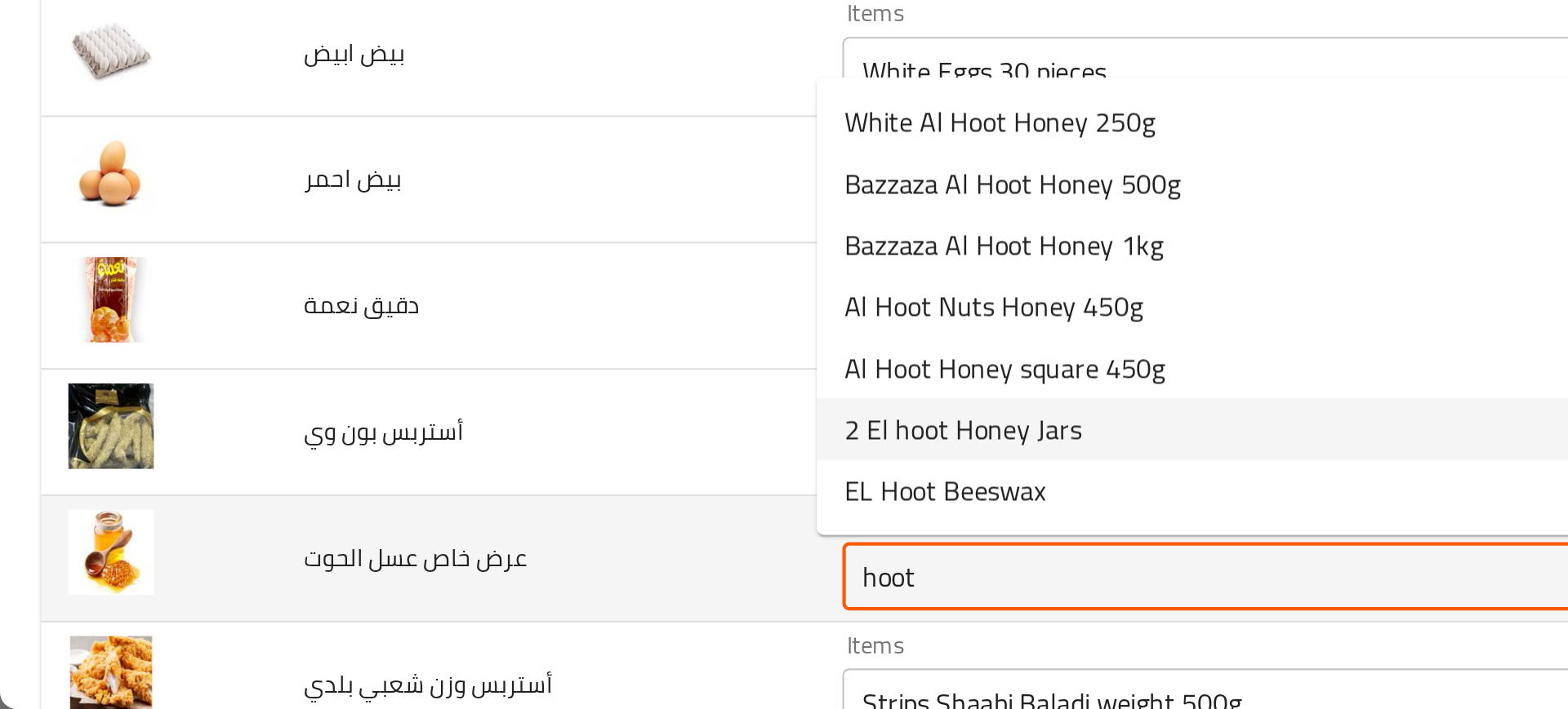
click at [413, 645] on الحوت "hoot" at bounding box center [605, 646] width 396 height 23
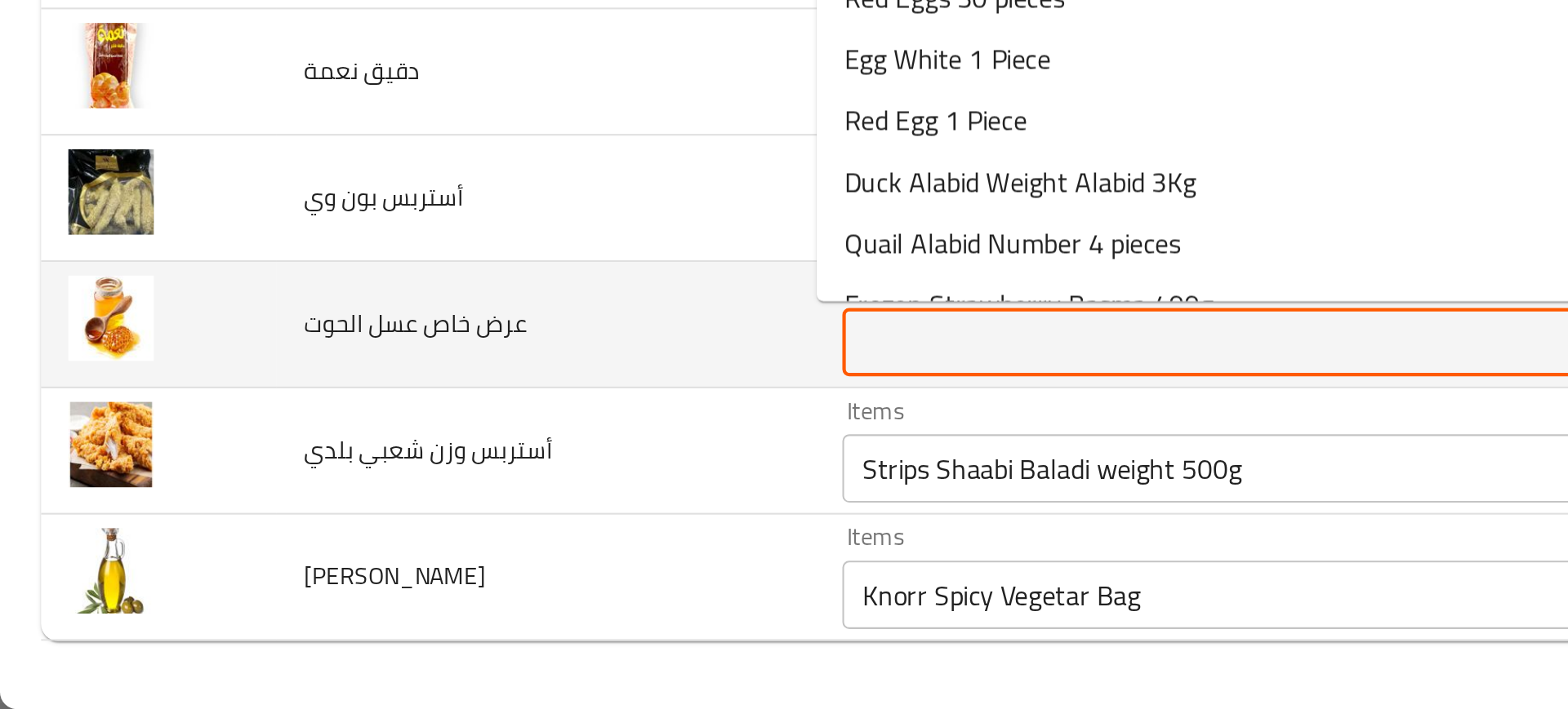
scroll to position [2593, 0]
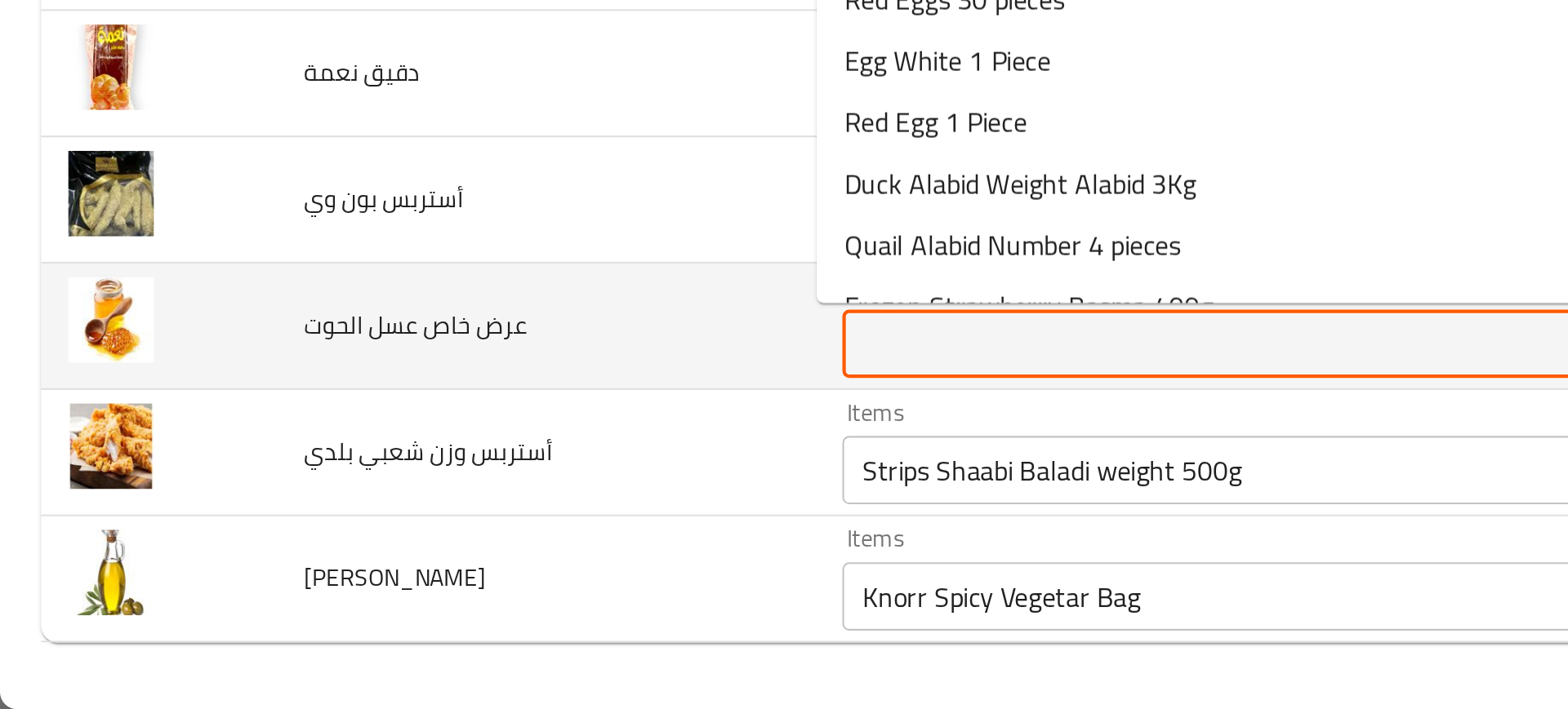
click at [172, 606] on td "أستربس وزن شعبي بلدي" at bounding box center [261, 587] width 257 height 61
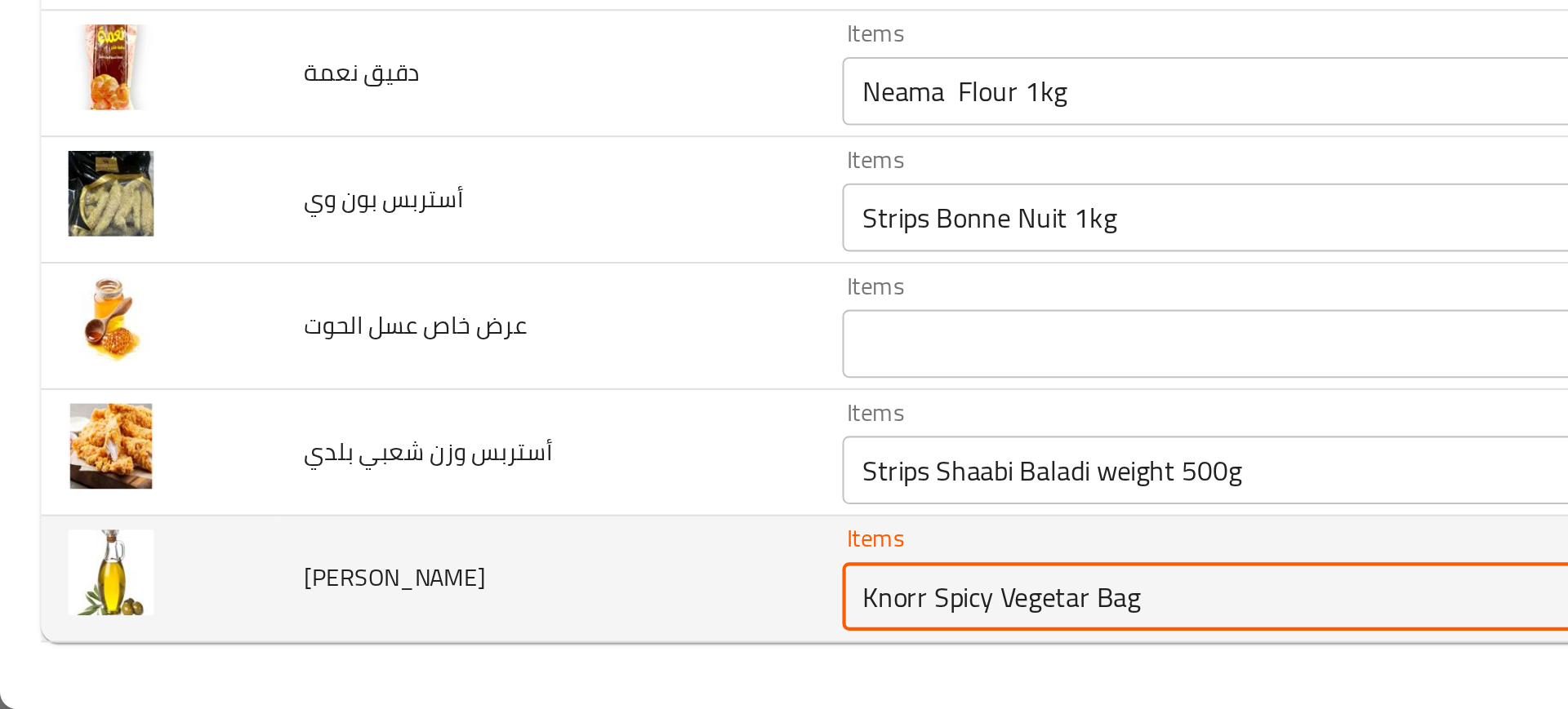
click at [455, 650] on زيتون "Knorr Spicy Vegetar Bag" at bounding box center [605, 655] width 396 height 23
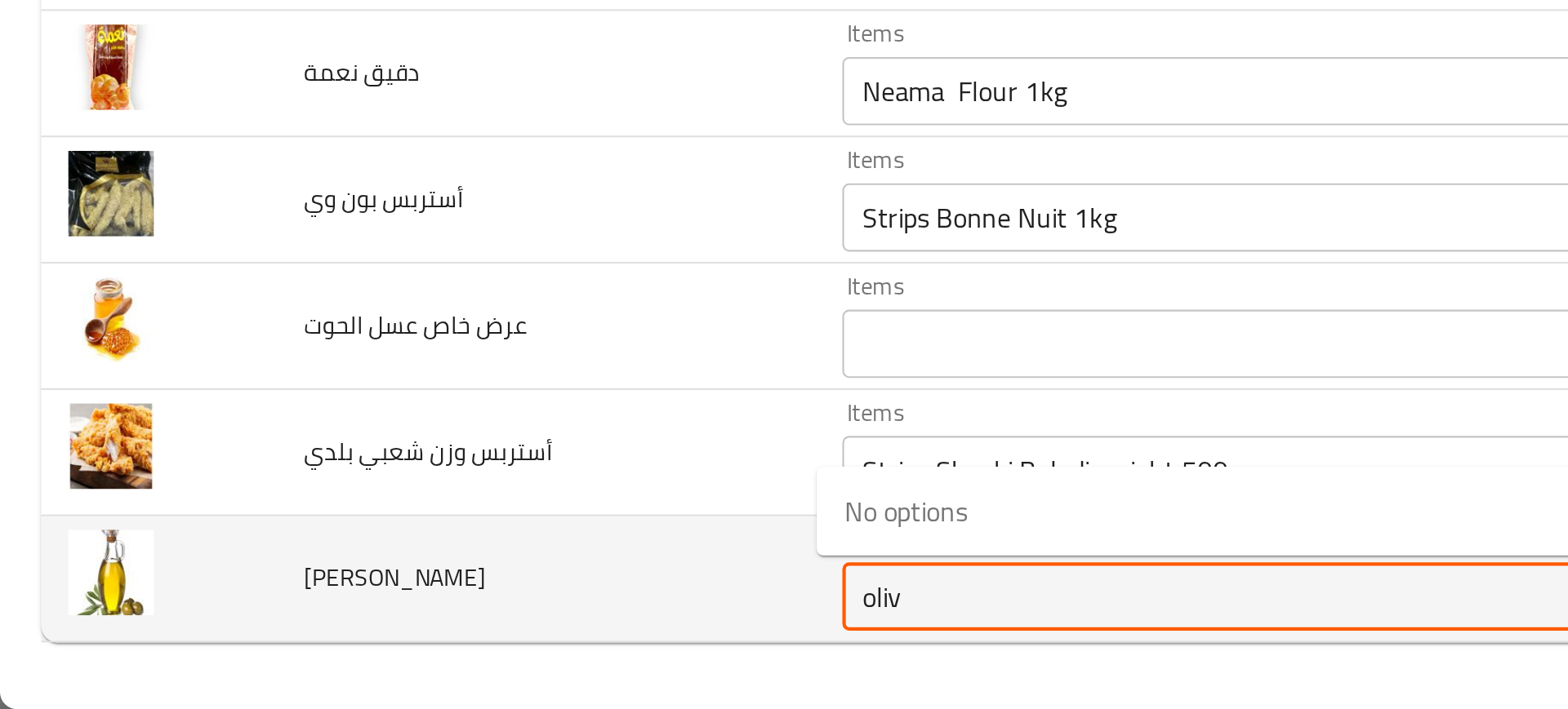
type زيتون "olive"
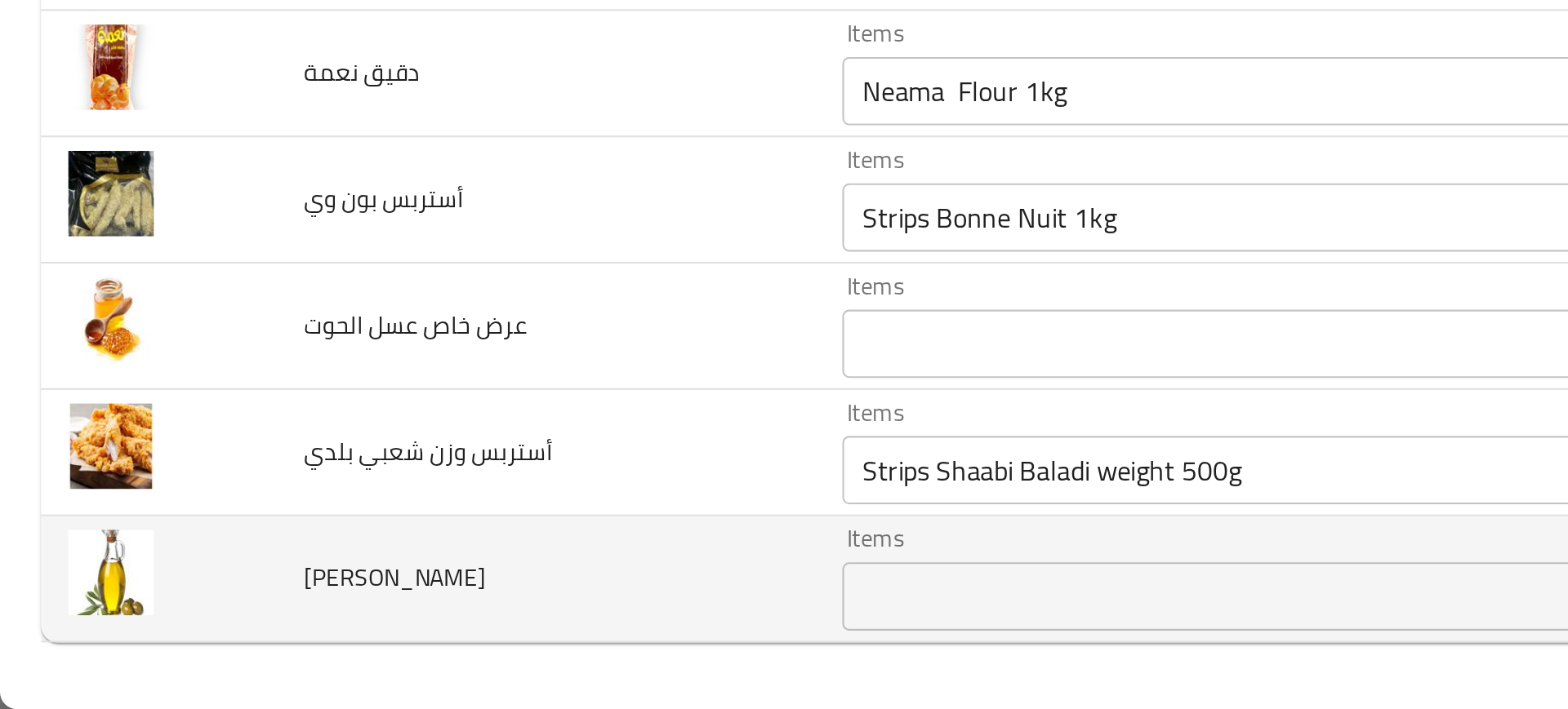
click at [151, 651] on span "زيت زيتون" at bounding box center [188, 646] width 87 height 21
copy span "زيت زيتون"
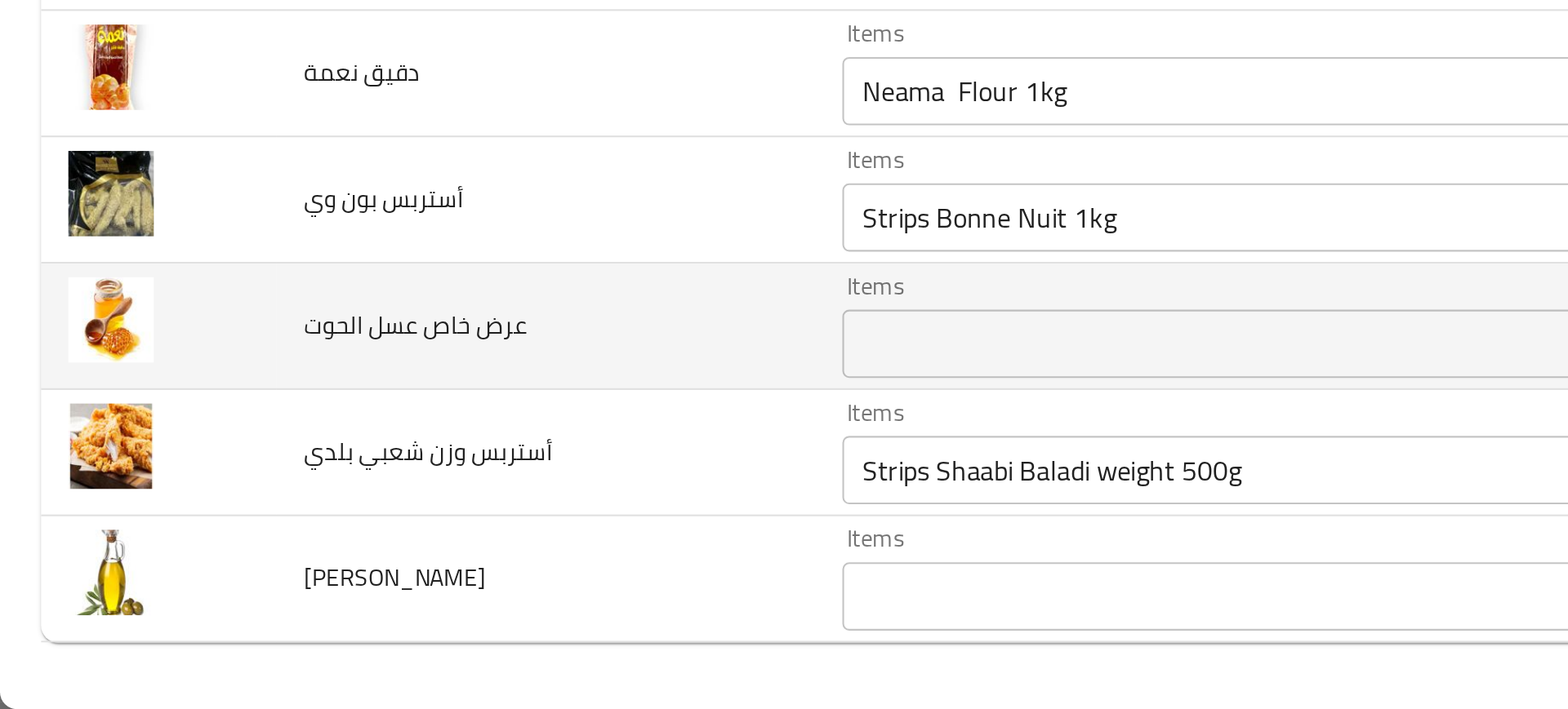
click at [178, 535] on span "عرض خاص عسل الحوت" at bounding box center [198, 525] width 107 height 21
copy span "عرض خاص عسل الحوت"
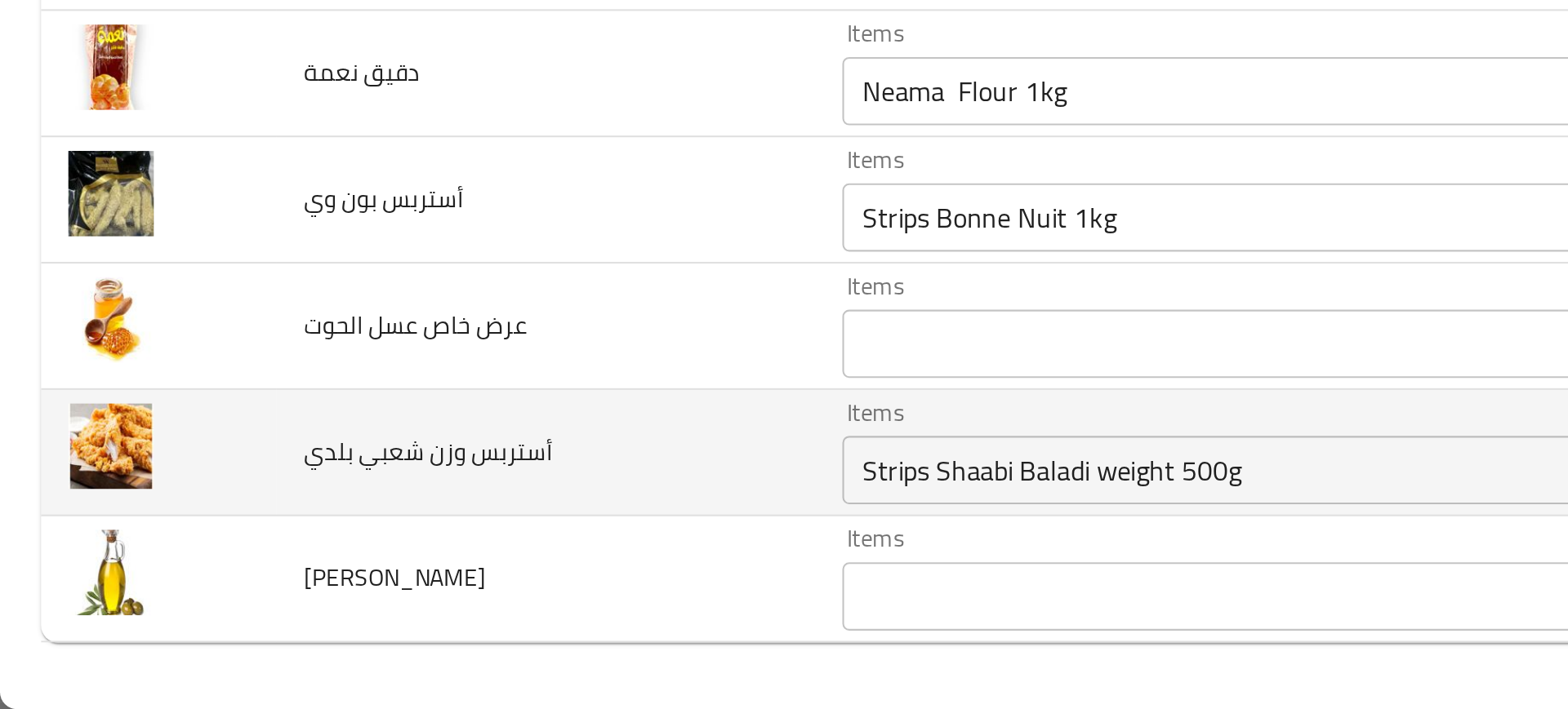
click at [253, 615] on td "أستربس وزن شعبي بلدي" at bounding box center [261, 587] width 257 height 61
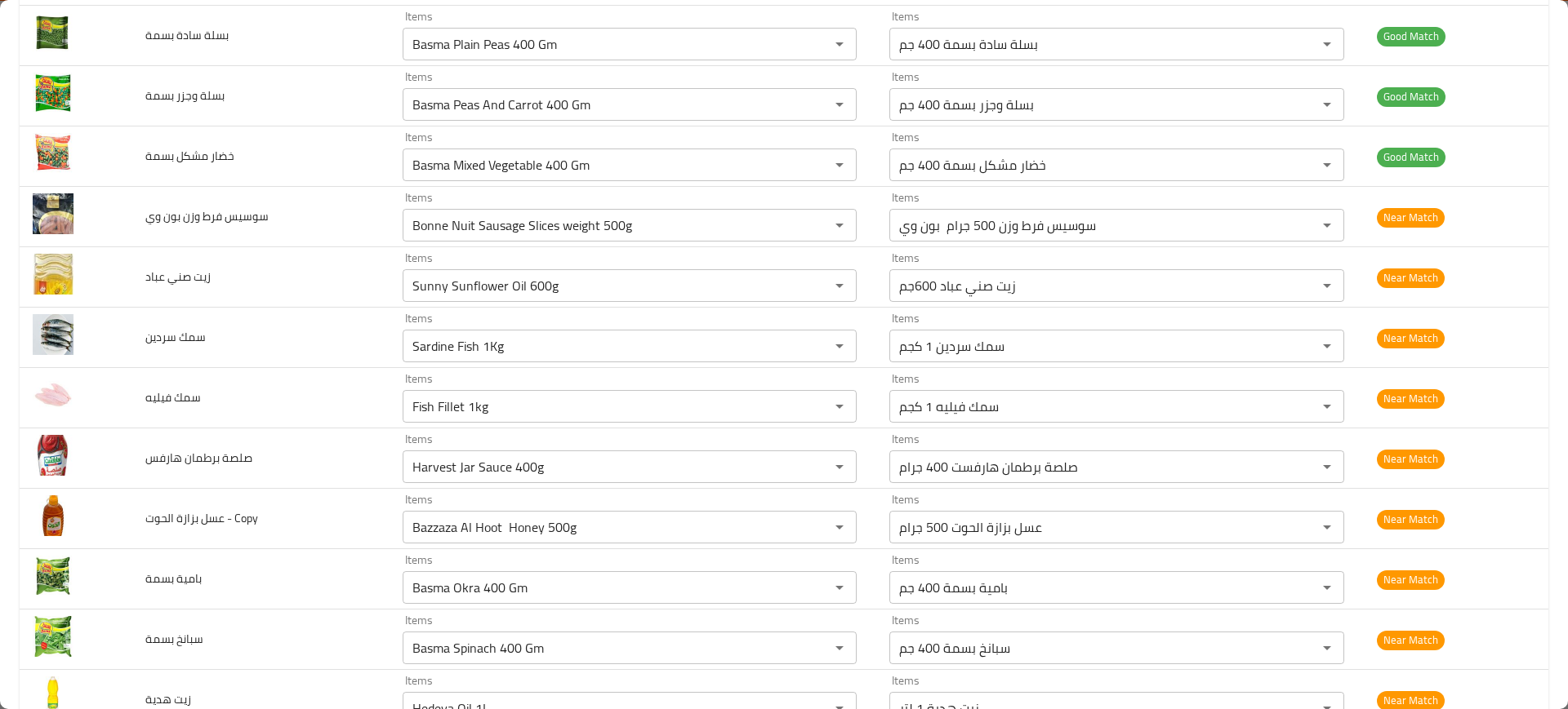
scroll to position [0, 0]
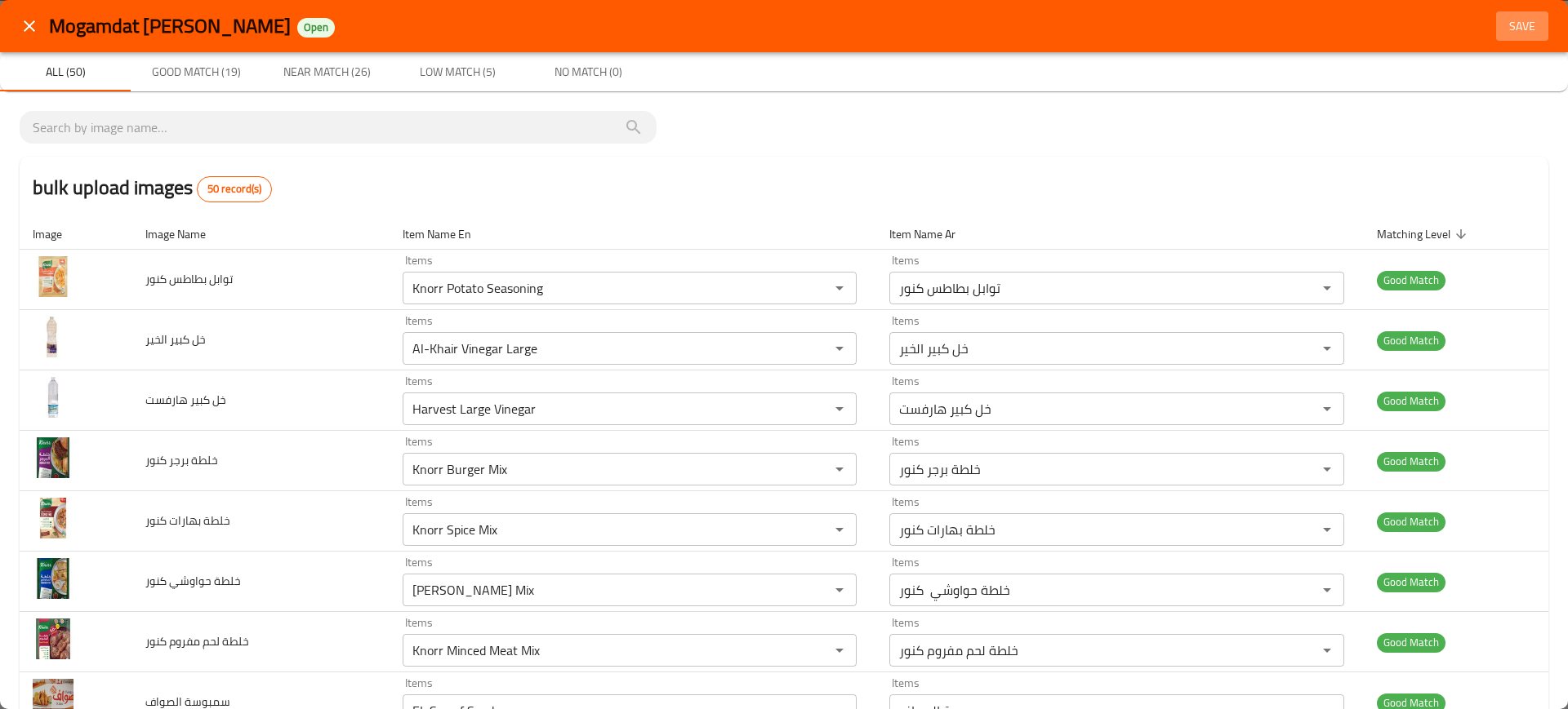
click at [1511, 26] on span "Save" at bounding box center [1522, 27] width 39 height 20
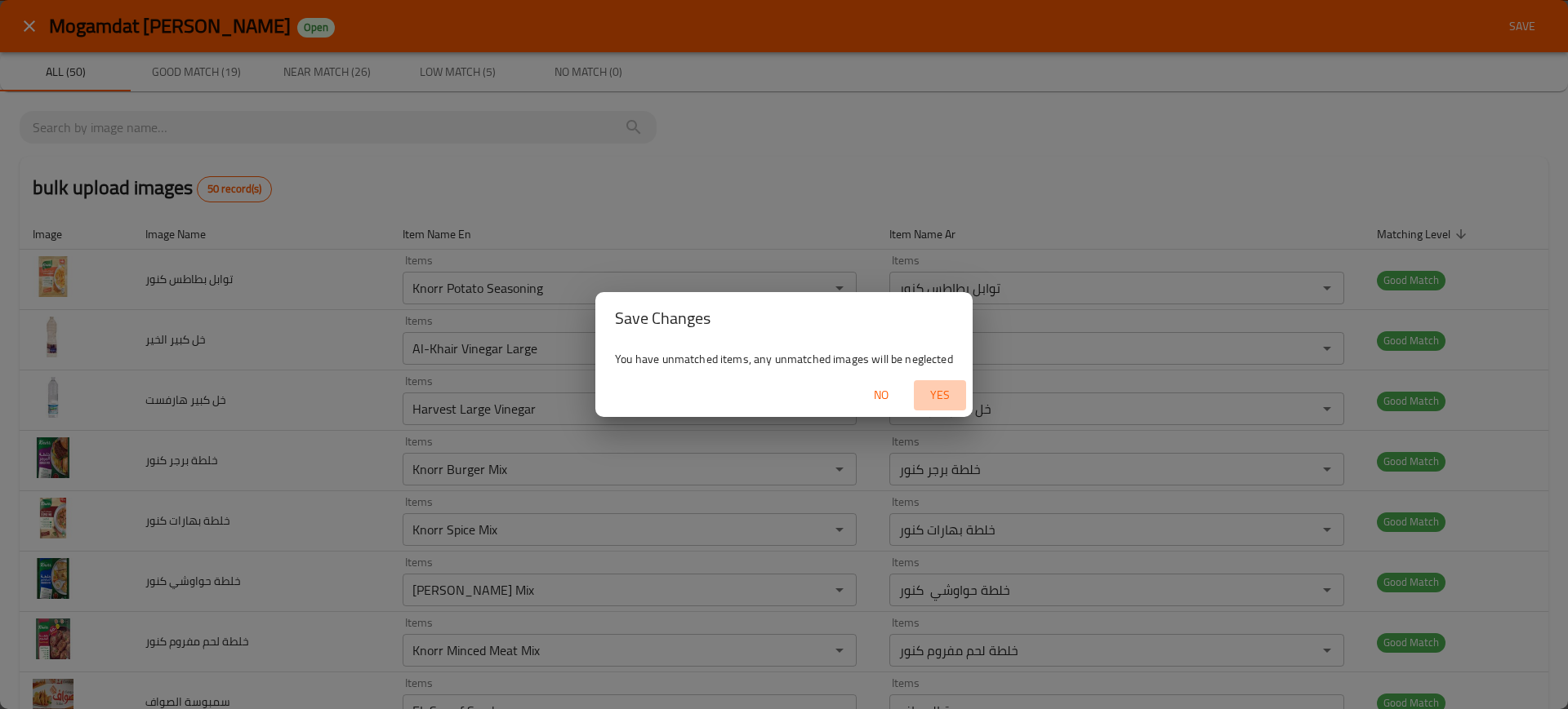
click at [946, 380] on button "Yes" at bounding box center [940, 395] width 52 height 30
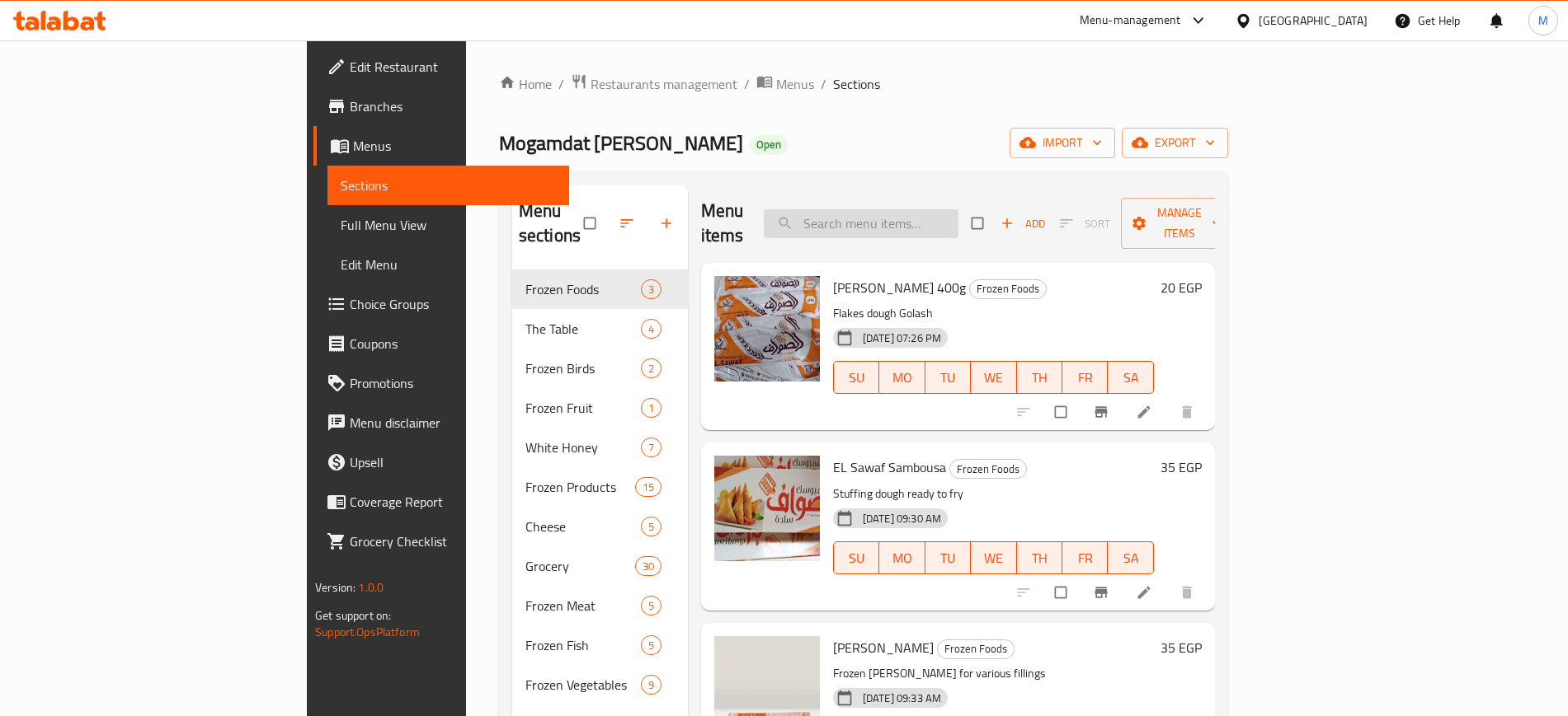
click at [958, 210] on input "search" at bounding box center [861, 224] width 195 height 29
type input "ل"
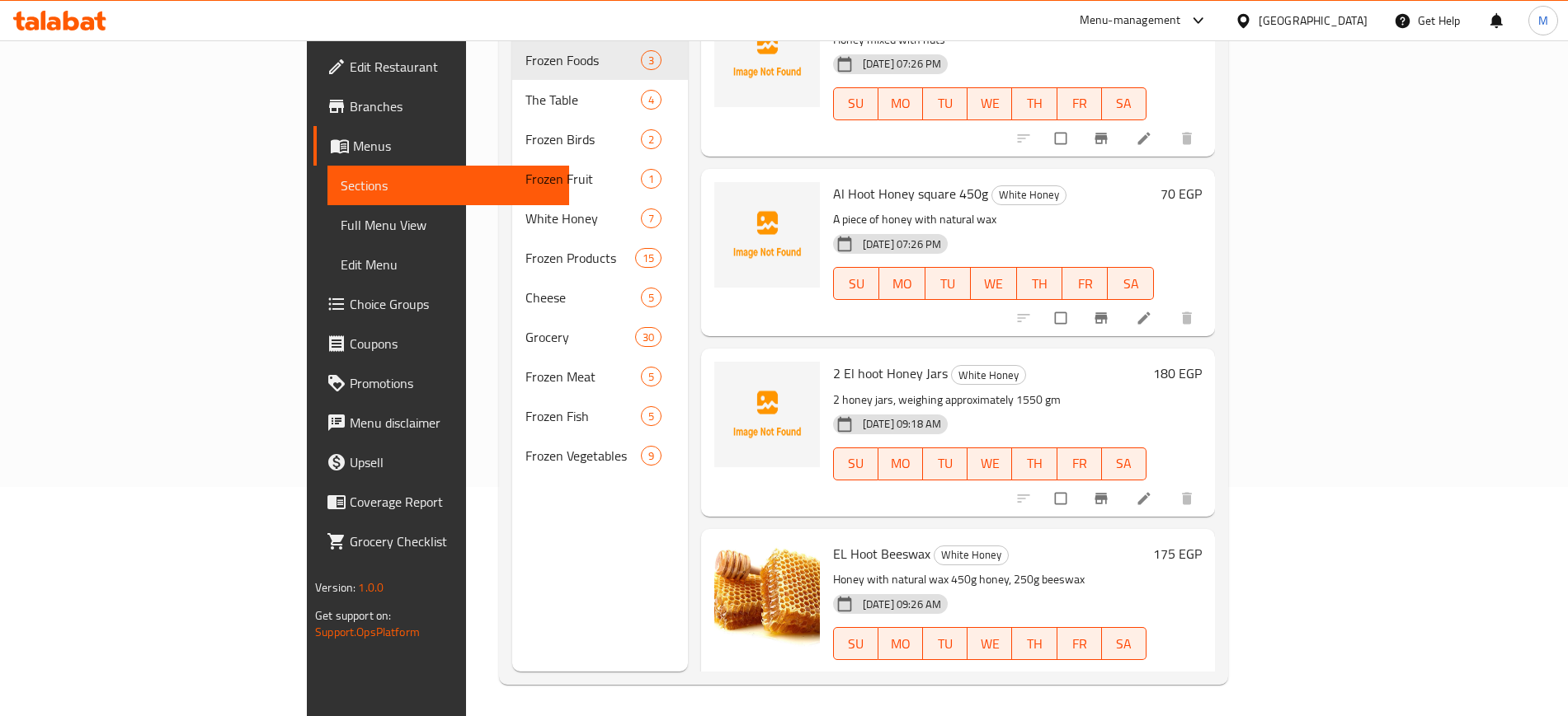
scroll to position [231, 0]
click at [733, 382] on circle "upload picture" at bounding box center [735, 384] width 4 height 4
click at [552, 516] on div "Menu sections Frozen Foods 3 The Table 4 Frozen Birds 2 Frozen Fruit 1 White Ho…" at bounding box center [599, 312] width 175 height 716
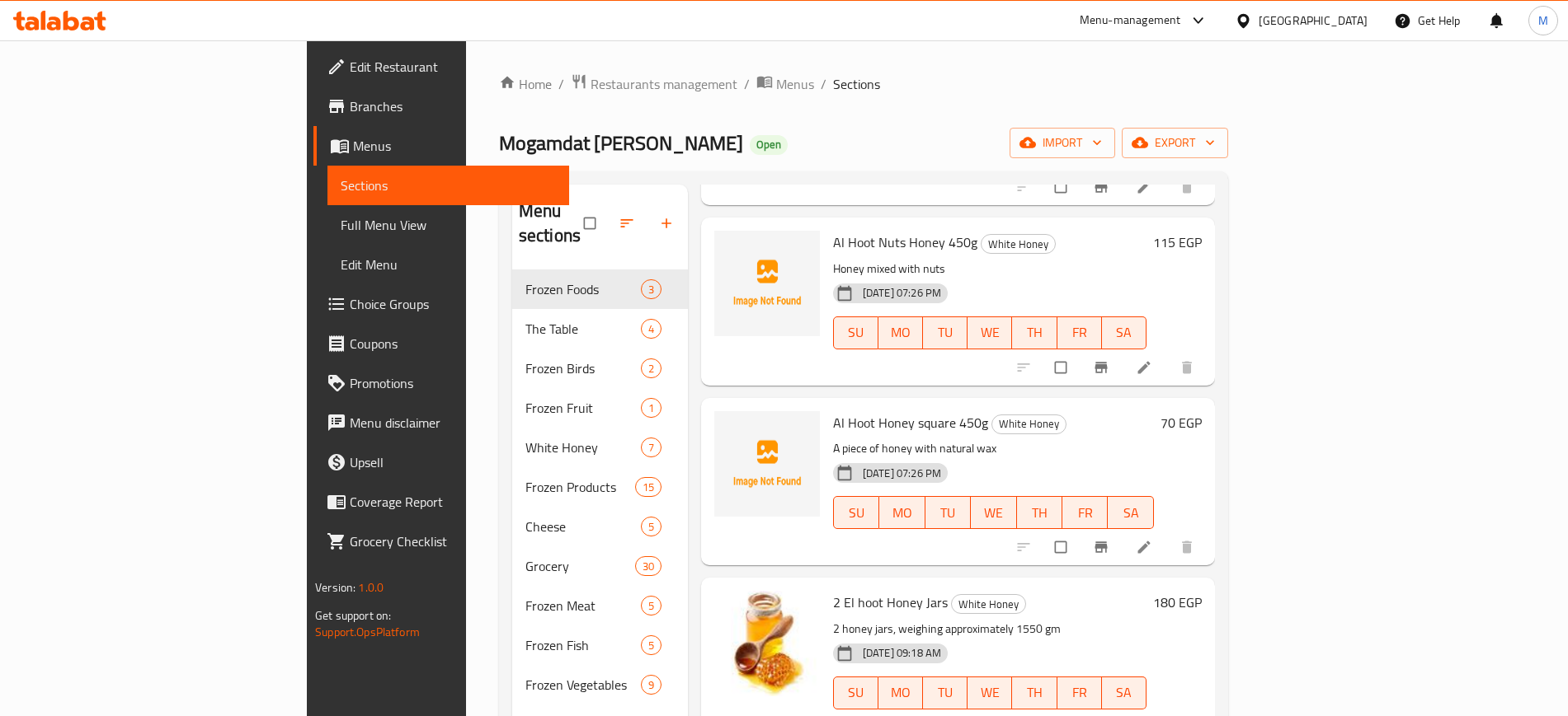
scroll to position [0, 0]
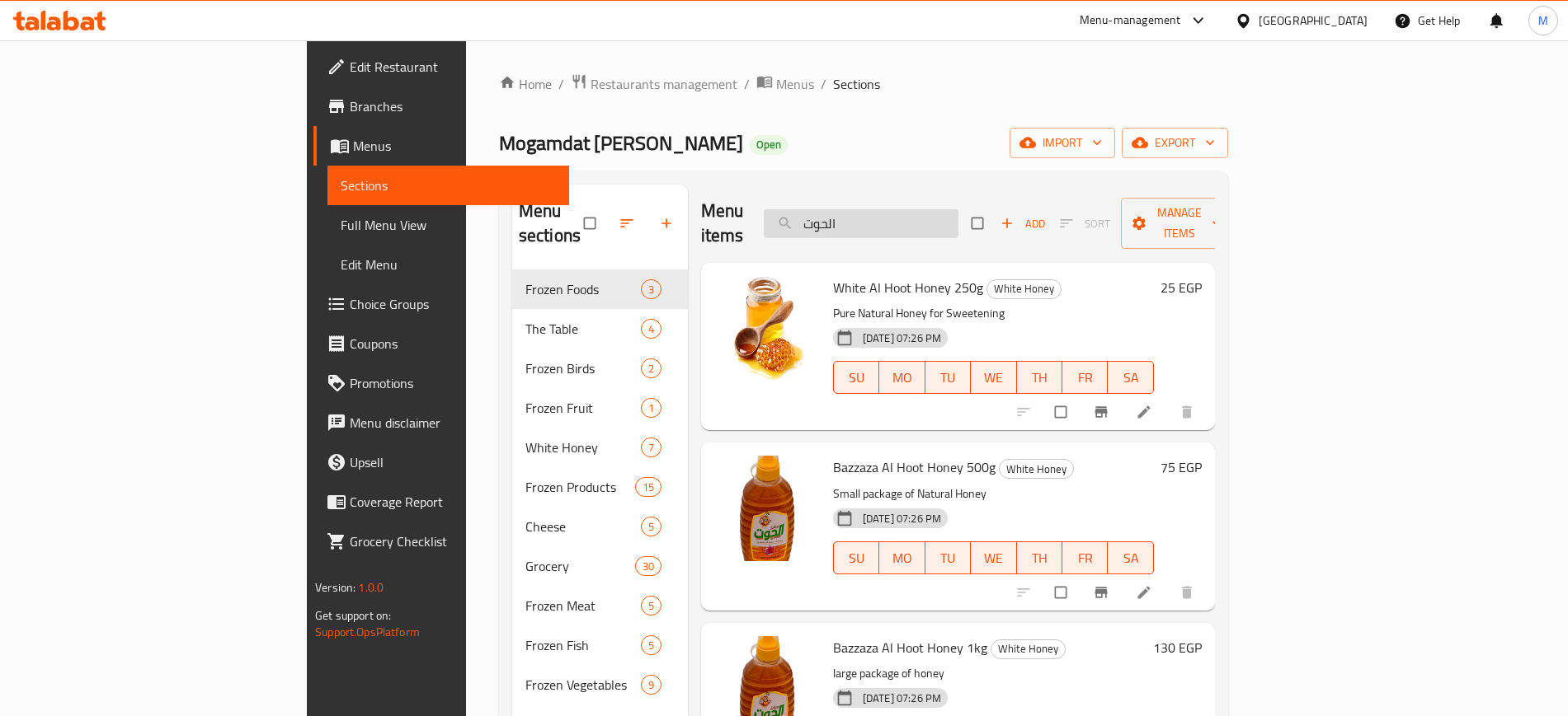
click at [958, 210] on input "الحوت" at bounding box center [861, 224] width 195 height 29
paste input "يت زيتون"
type input "زيت زيتون"
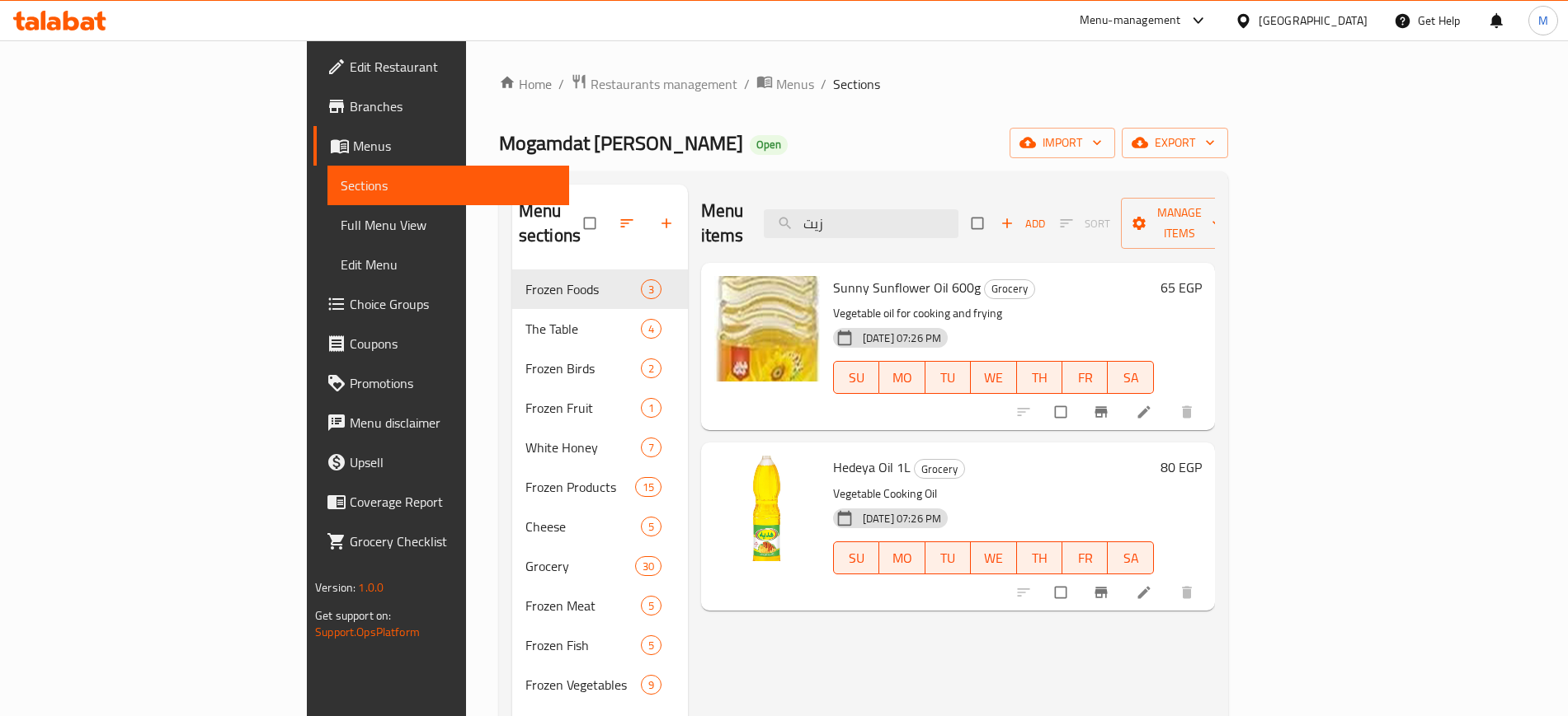
type input "زيت"
click at [341, 230] on span "Full Menu View" at bounding box center [447, 224] width 214 height 19
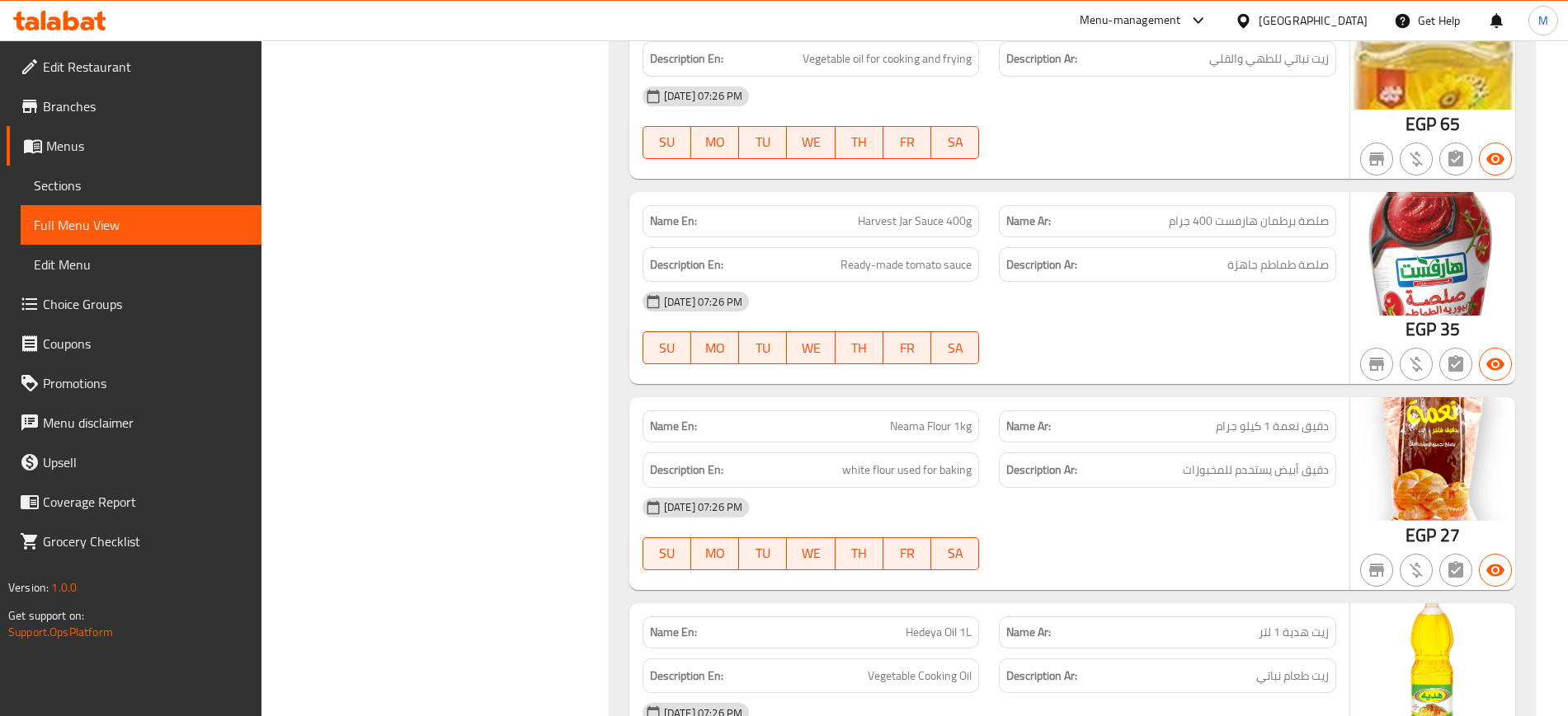
scroll to position [9651, 0]
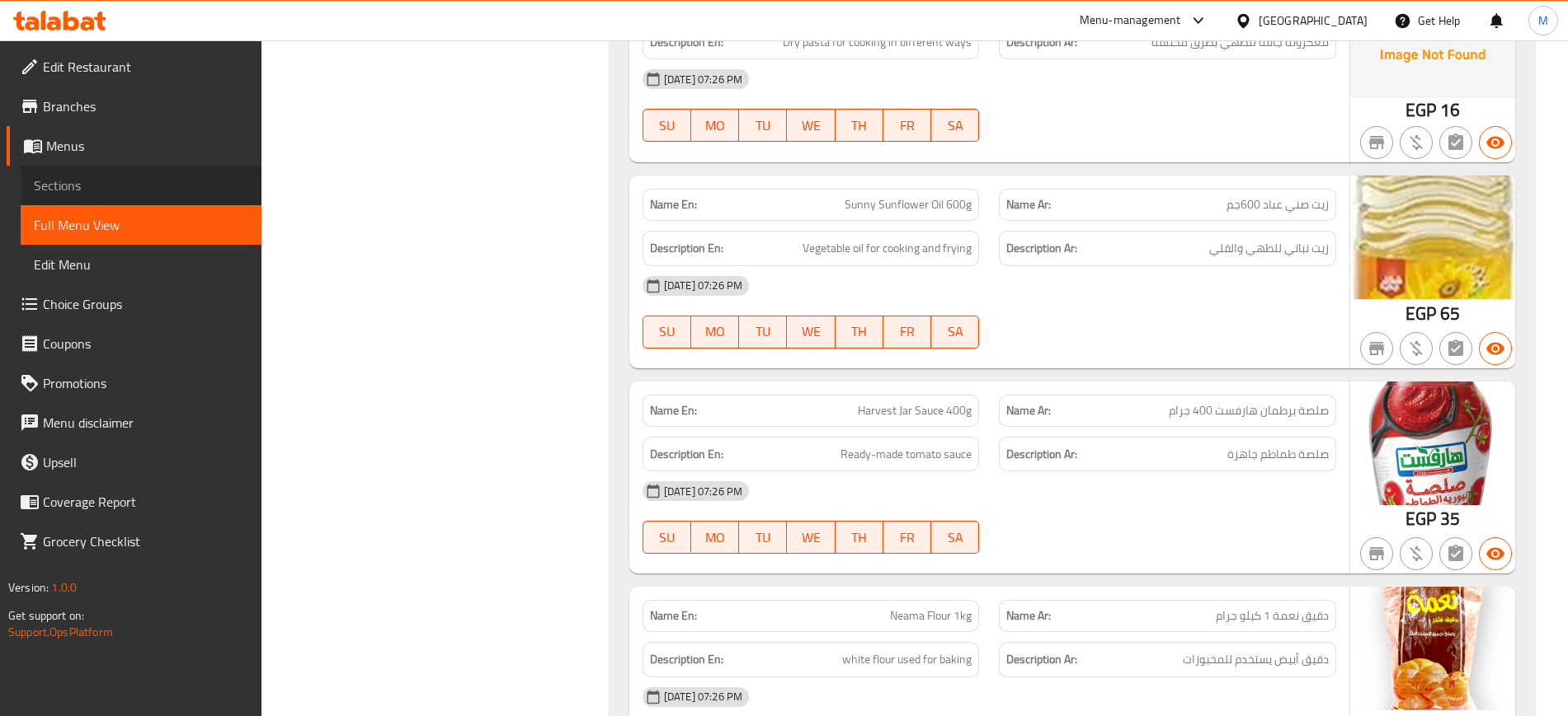
click at [81, 185] on span "Sections" at bounding box center [140, 185] width 214 height 19
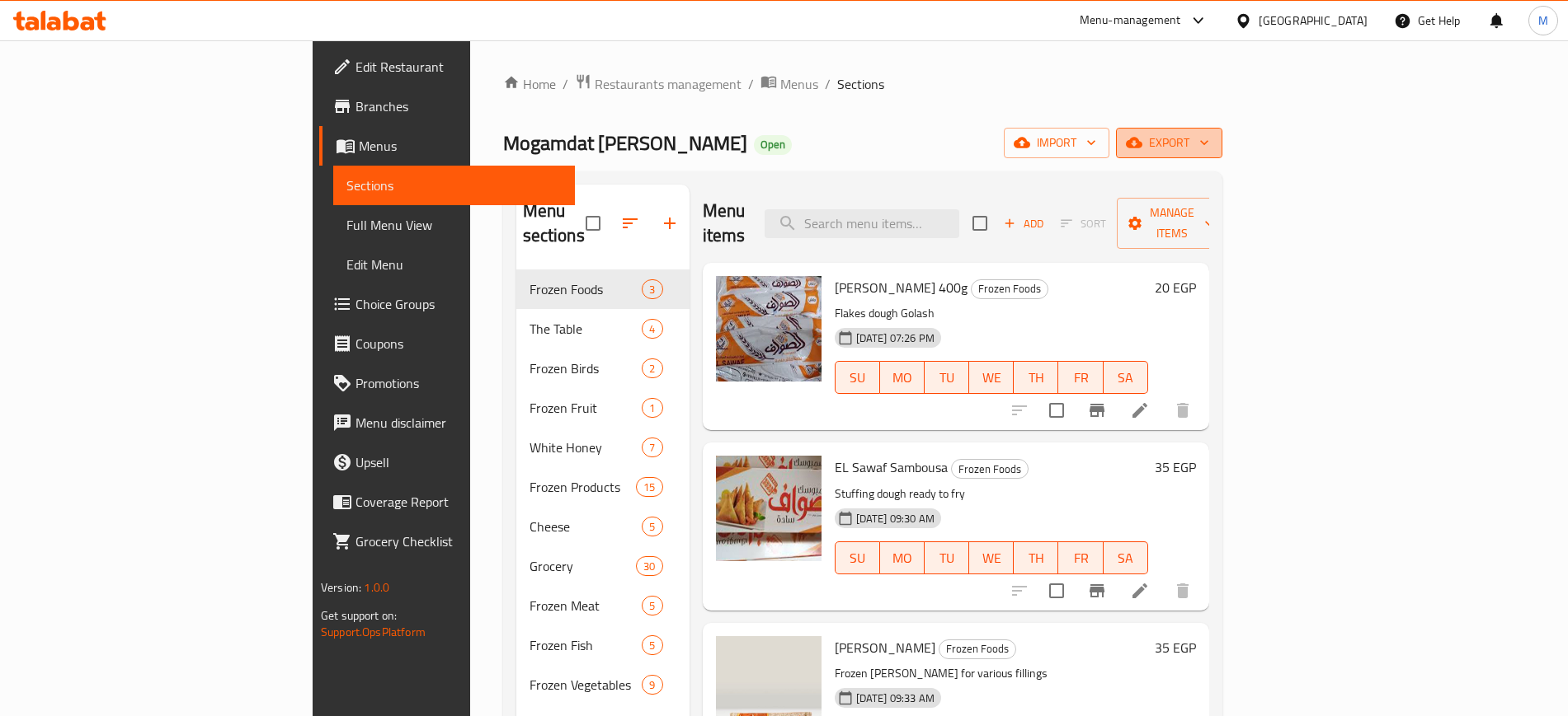
click at [1209, 139] on span "export" at bounding box center [1169, 143] width 80 height 20
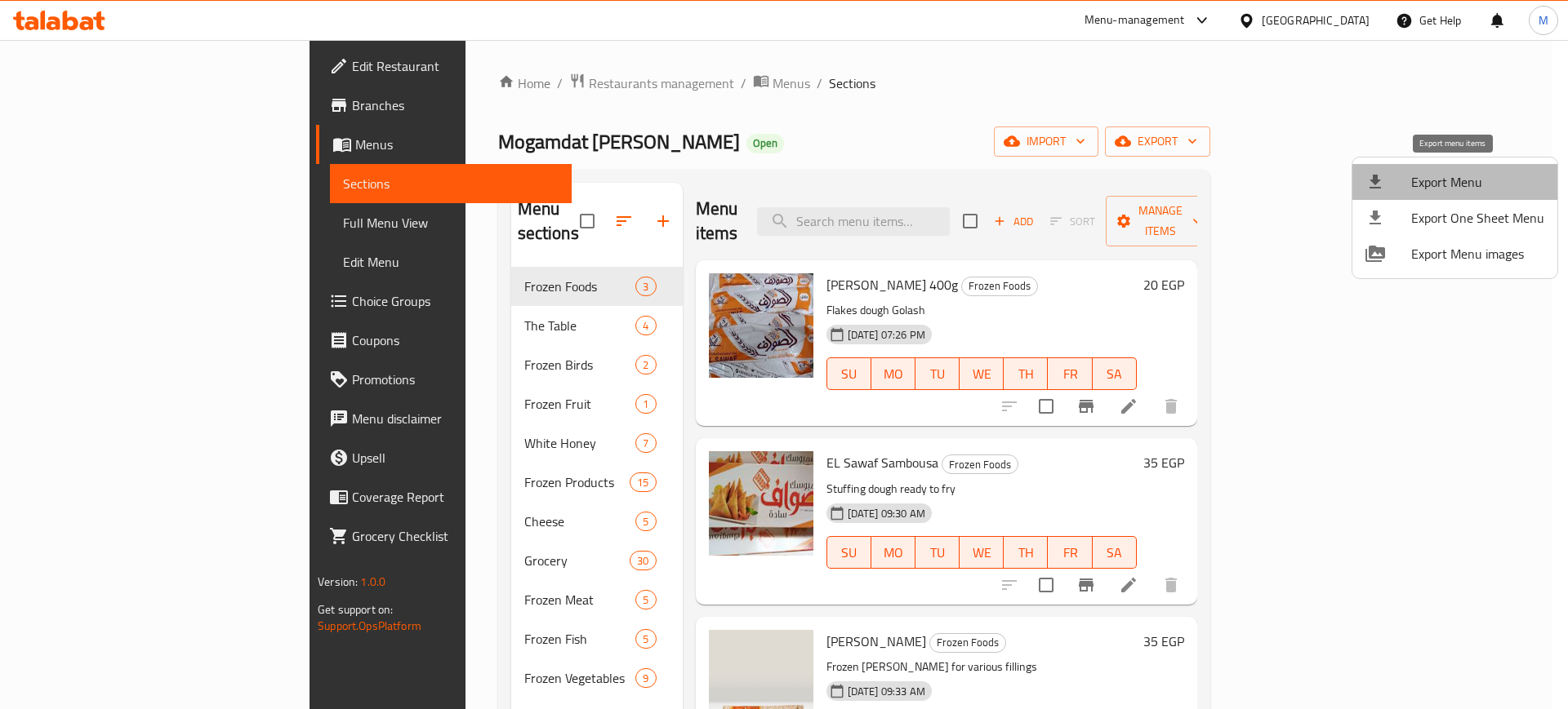
click at [1459, 178] on span "Export Menu" at bounding box center [1477, 182] width 133 height 19
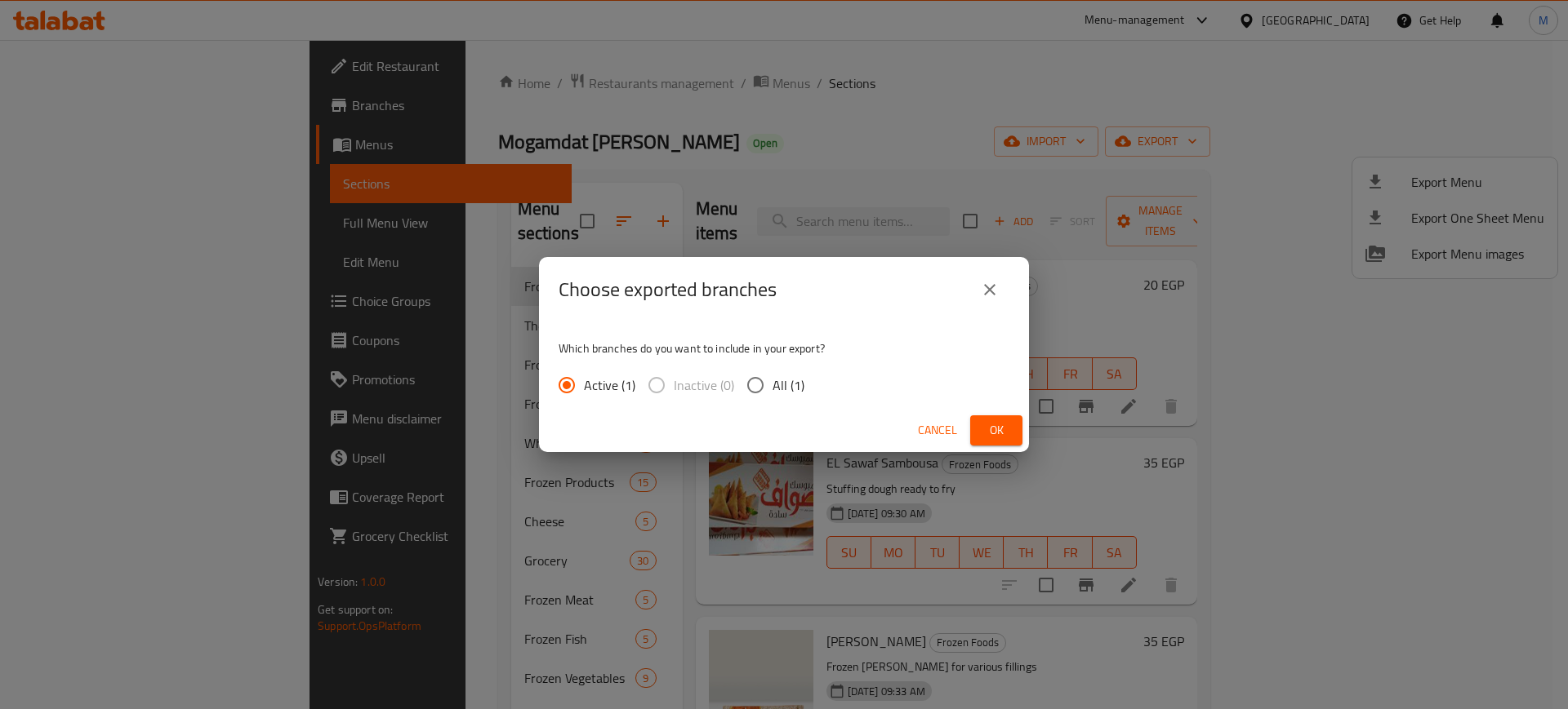
click at [779, 382] on span "All (1)" at bounding box center [788, 385] width 32 height 19
click at [773, 382] on input "All (1)" at bounding box center [755, 385] width 34 height 34
radio input "true"
click at [1001, 421] on span "Ok" at bounding box center [996, 431] width 26 height 20
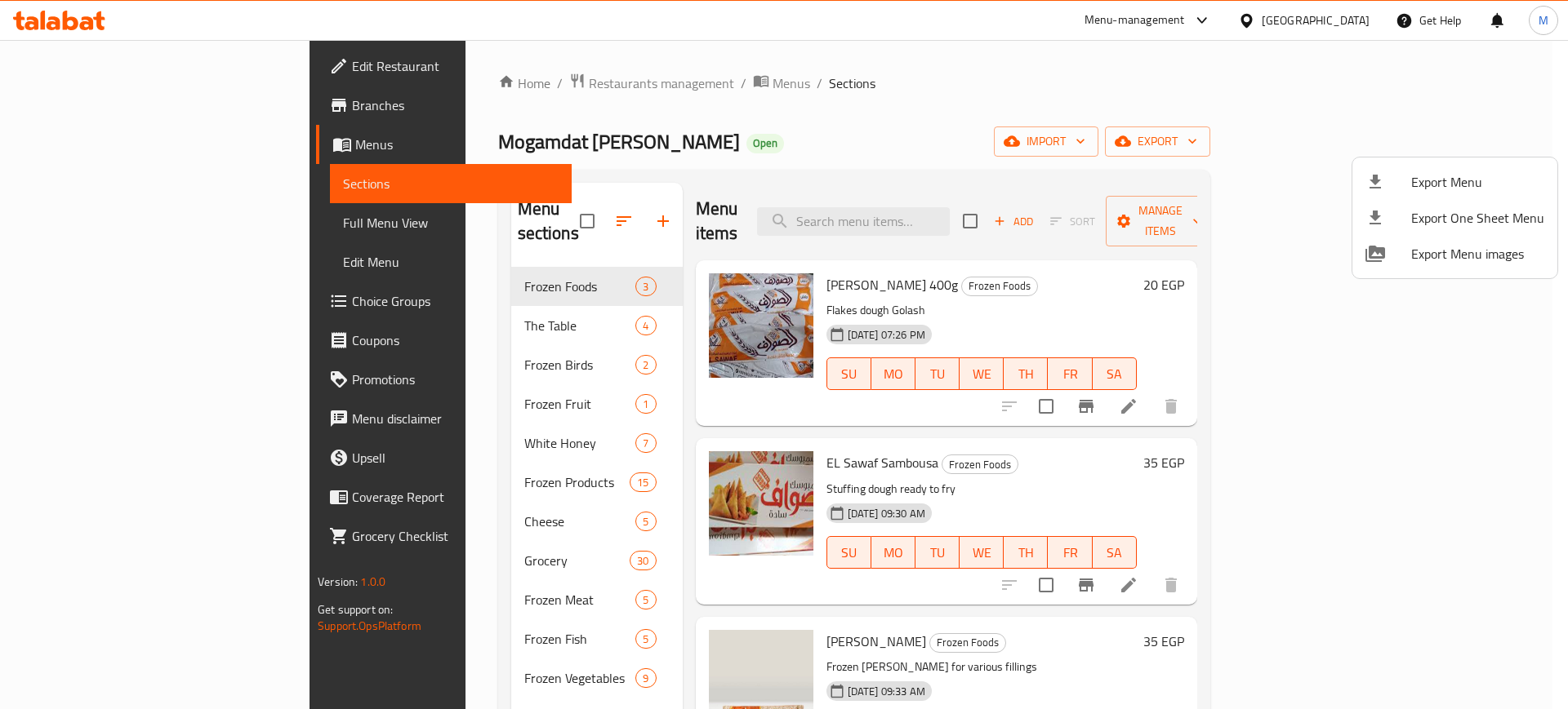
click at [749, 398] on div at bounding box center [784, 354] width 1568 height 709
